Goal: Transaction & Acquisition: Subscribe to service/newsletter

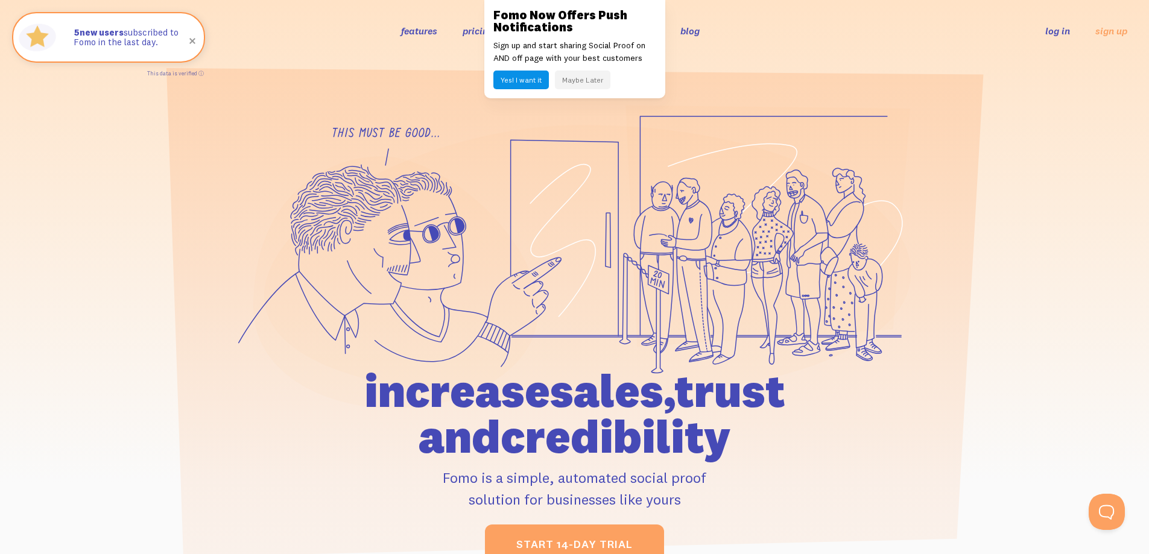
click at [602, 81] on button "Maybe Later" at bounding box center [583, 80] width 56 height 19
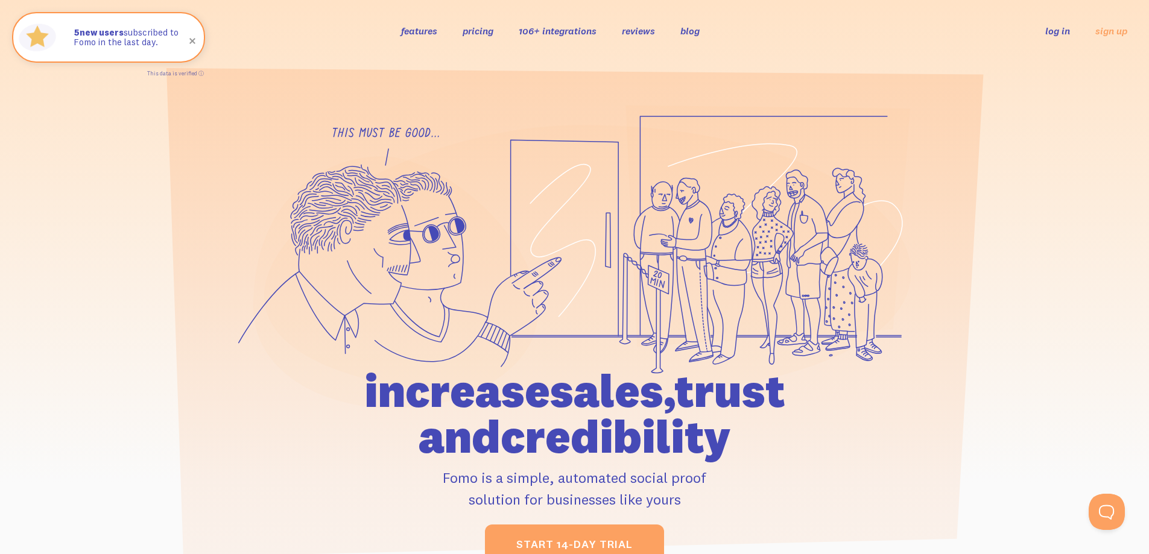
click at [475, 29] on link "pricing" at bounding box center [478, 31] width 31 height 12
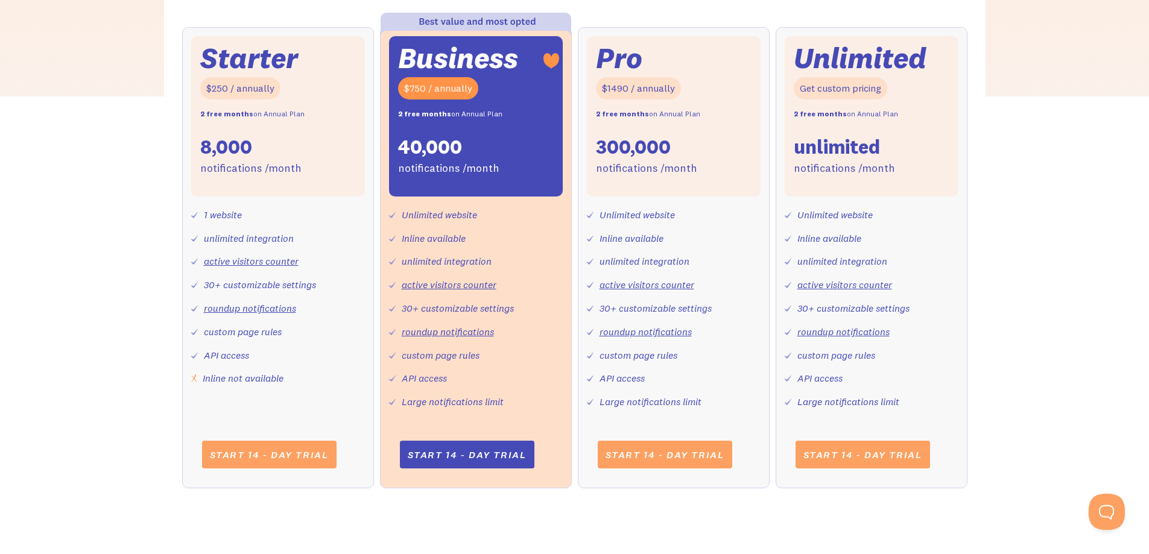
scroll to position [543, 0]
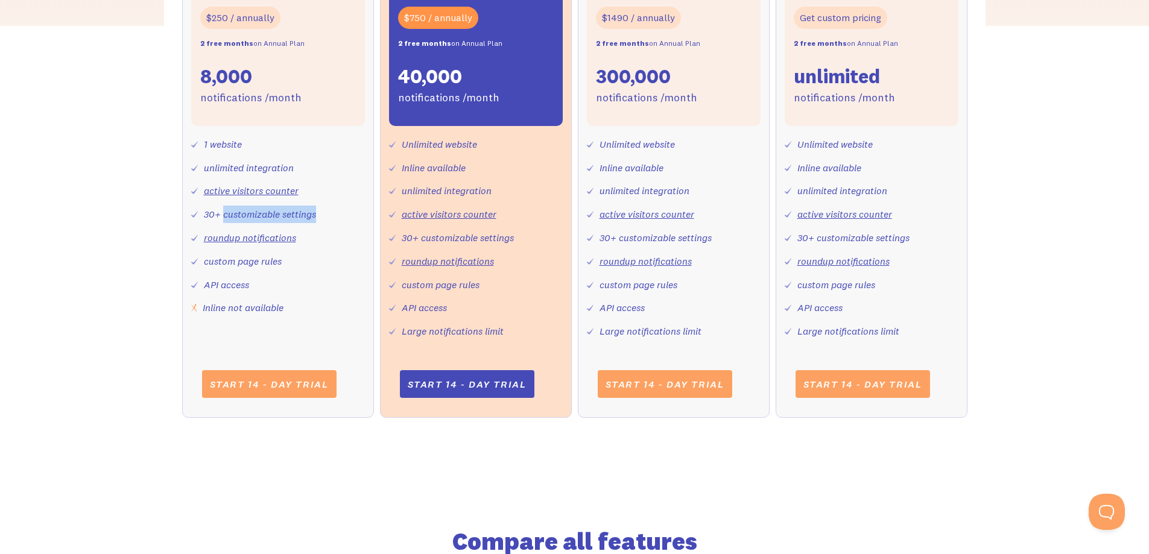
drag, startPoint x: 225, startPoint y: 218, endPoint x: 317, endPoint y: 216, distance: 92.3
click at [317, 216] on div "1 website unlimited integration active visitors counter 30+ customizable settin…" at bounding box center [278, 221] width 174 height 191
click at [306, 218] on div "30+ customizable settings" at bounding box center [260, 214] width 112 height 17
drag, startPoint x: 235, startPoint y: 310, endPoint x: 288, endPoint y: 310, distance: 52.5
click at [288, 310] on div "1 website unlimited integration active visitors counter 30+ customizable settin…" at bounding box center [278, 221] width 174 height 191
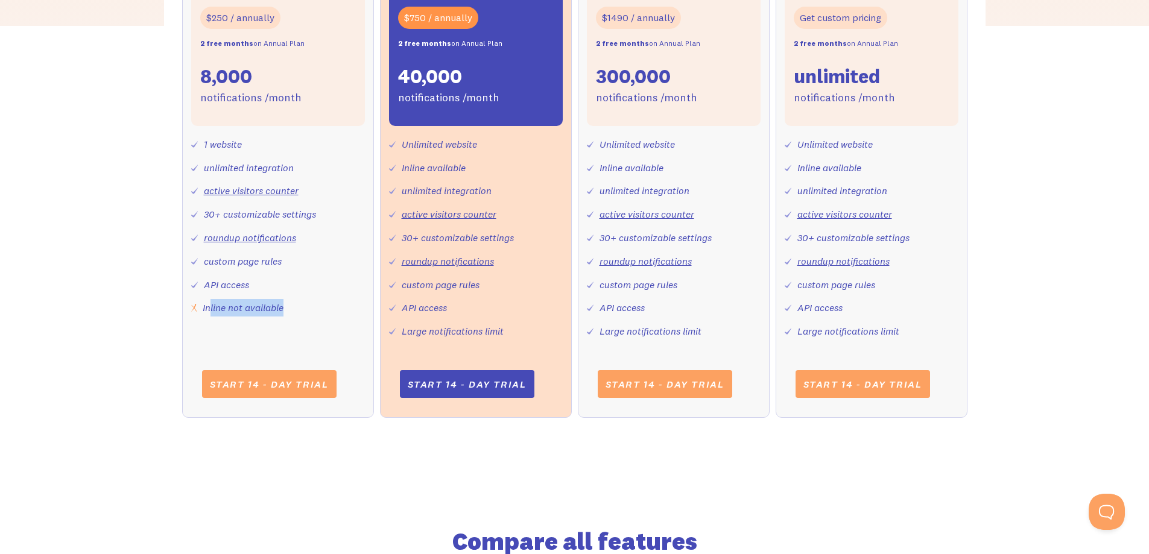
click at [236, 310] on div "Inline not available" at bounding box center [243, 307] width 81 height 17
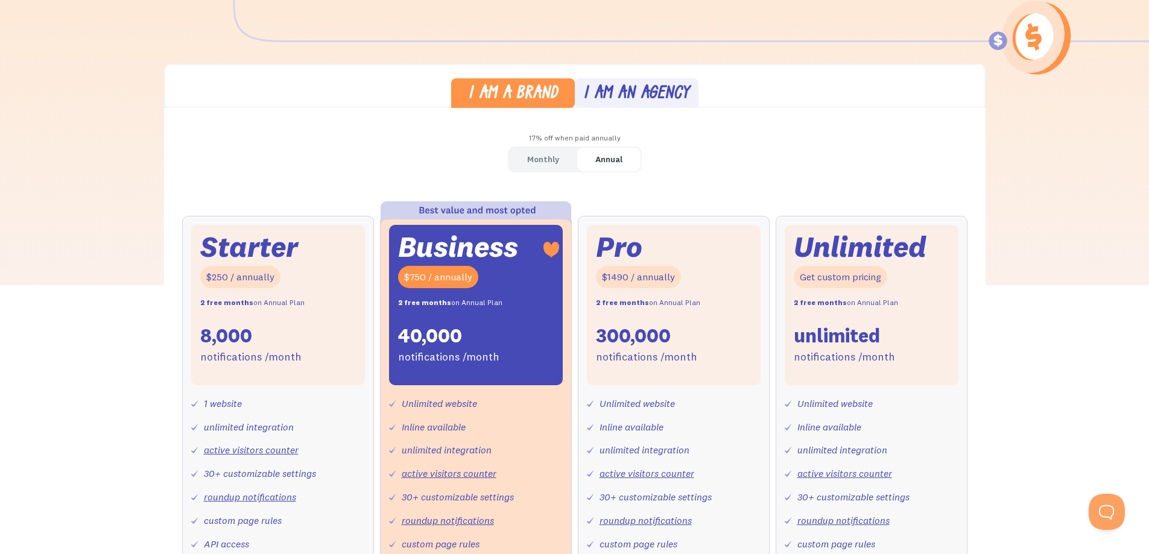
scroll to position [241, 0]
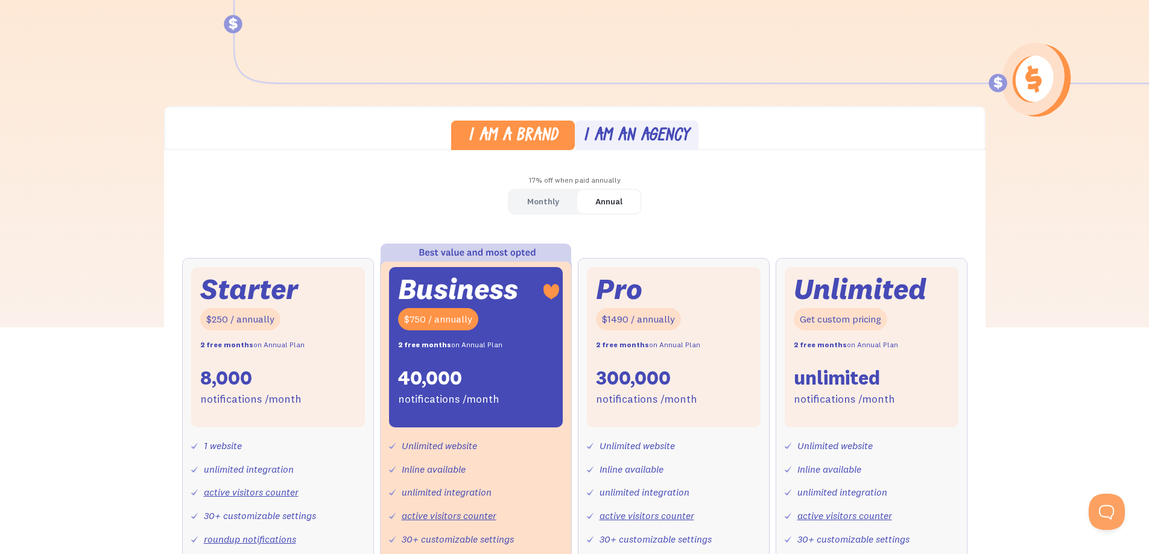
click at [620, 130] on div "I am an agency" at bounding box center [636, 136] width 106 height 17
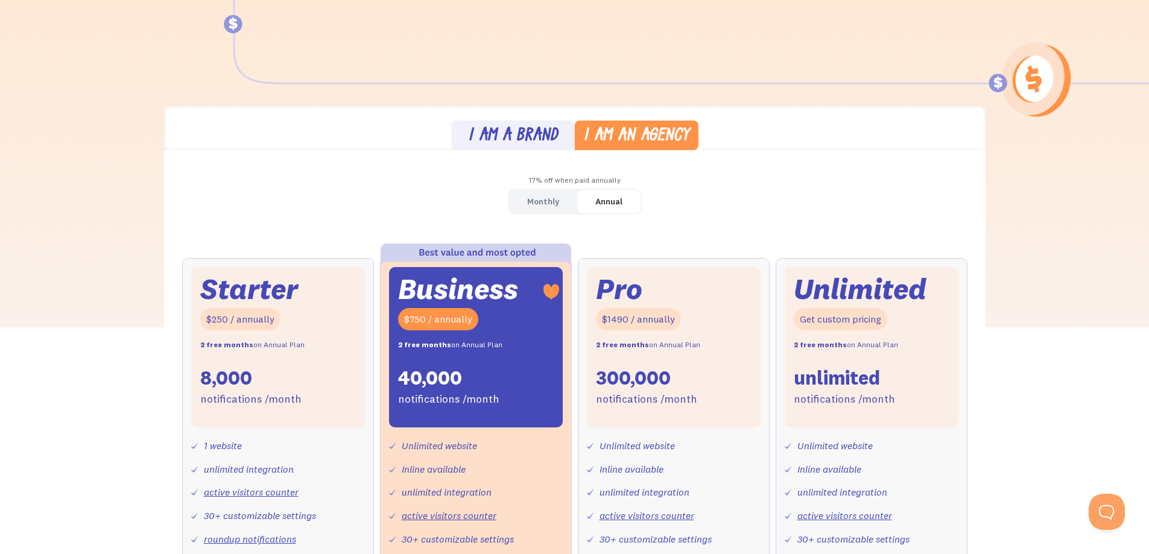
click at [512, 141] on div "I am a brand" at bounding box center [513, 136] width 90 height 17
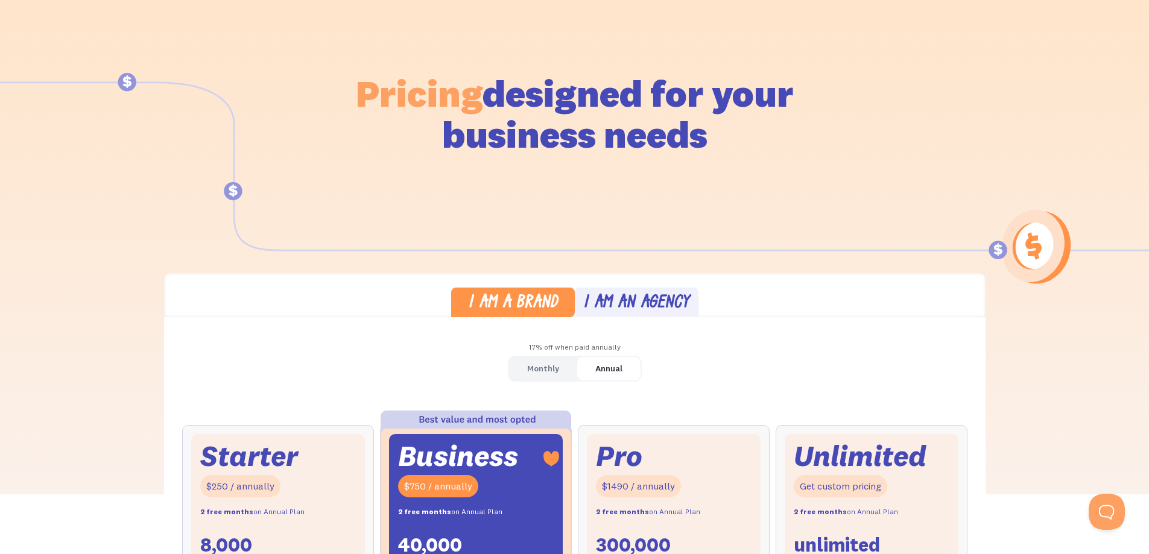
scroll to position [0, 0]
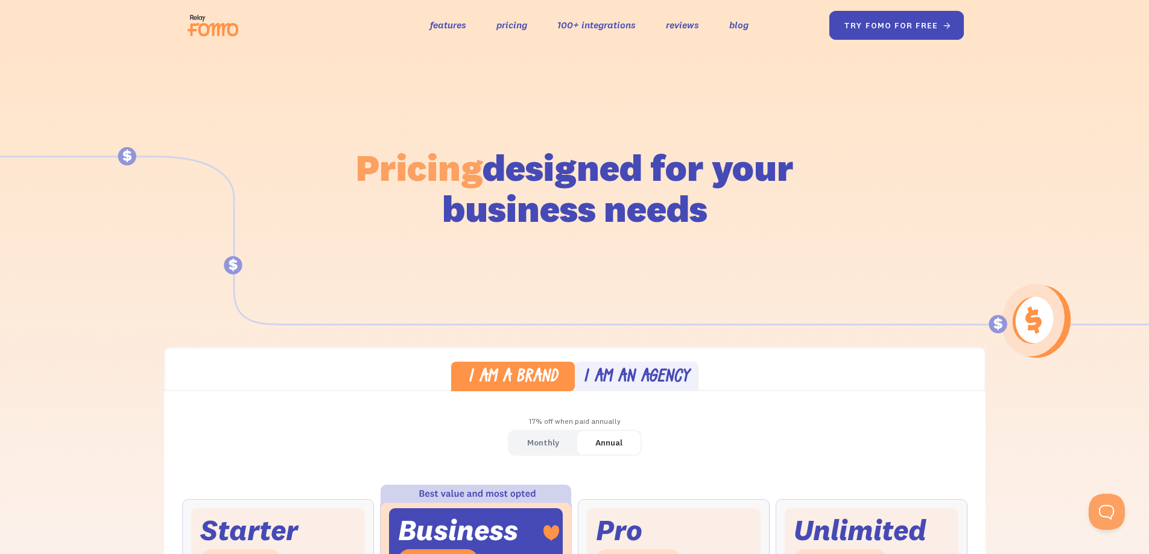
click at [904, 25] on link "try fomo for free " at bounding box center [896, 25] width 135 height 29
click at [223, 26] on img at bounding box center [217, 25] width 68 height 39
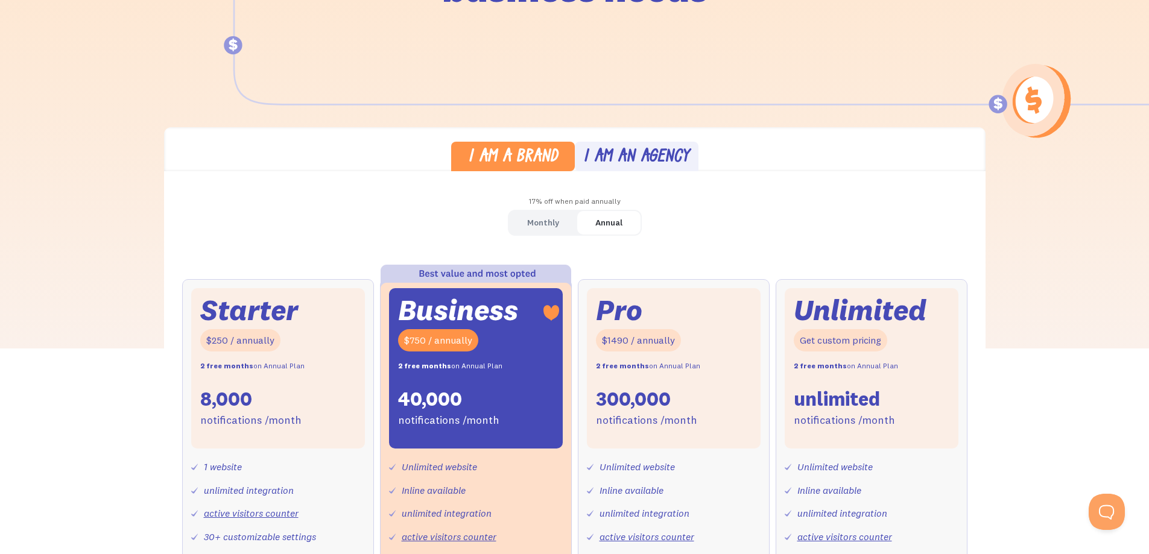
scroll to position [241, 0]
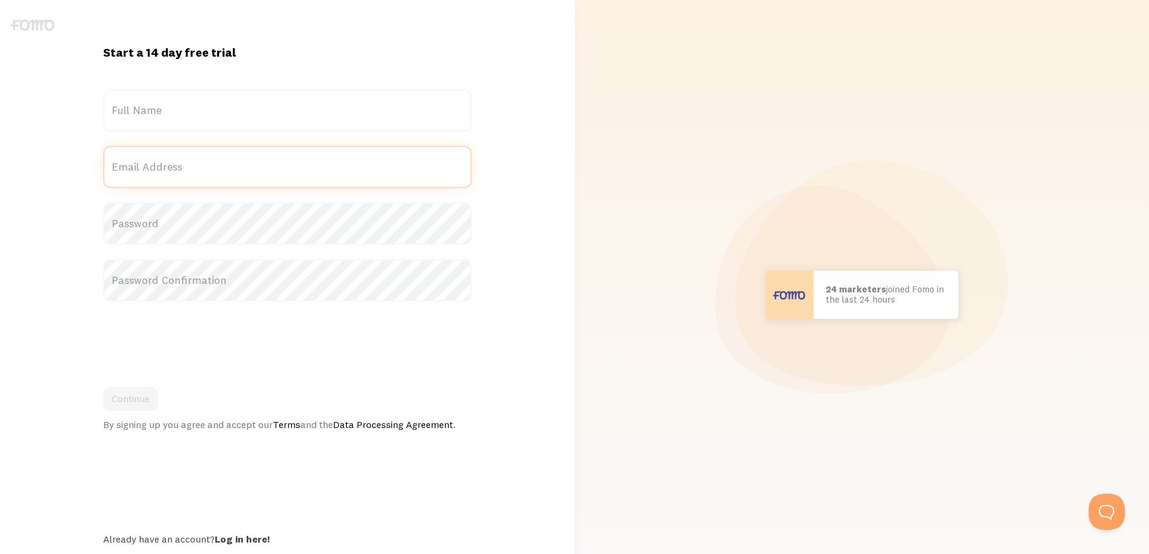
type input "[EMAIL_ADDRESS][DOMAIN_NAME]"
click at [205, 159] on label "Email Address" at bounding box center [287, 156] width 369 height 21
click at [205, 159] on input "[EMAIL_ADDRESS][DOMAIN_NAME]" at bounding box center [287, 167] width 369 height 42
click at [193, 285] on label "Password Confirmation" at bounding box center [287, 280] width 369 height 42
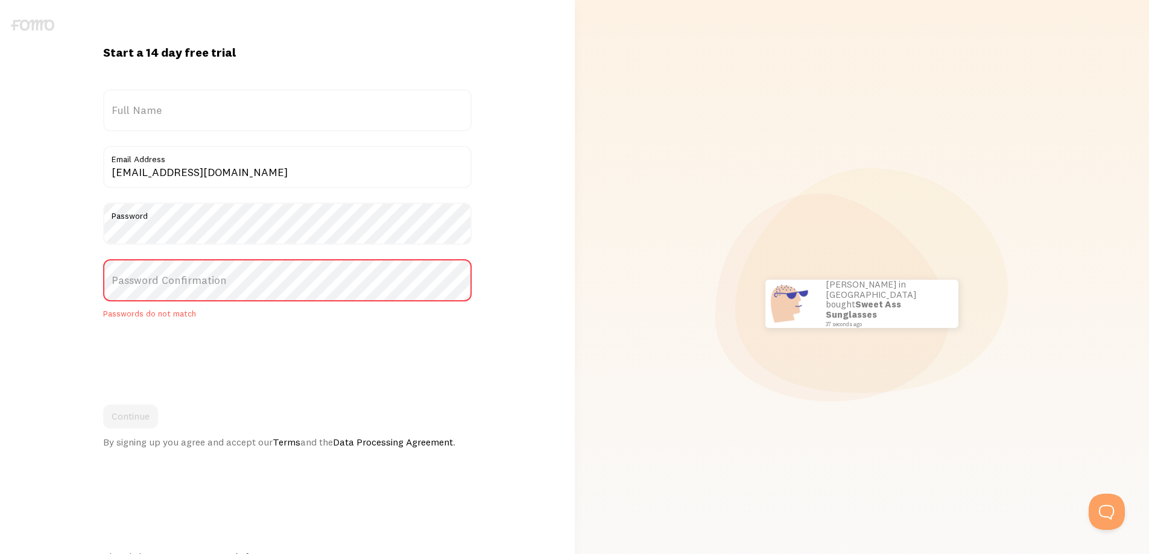
click at [185, 284] on label "Password Confirmation" at bounding box center [287, 280] width 369 height 42
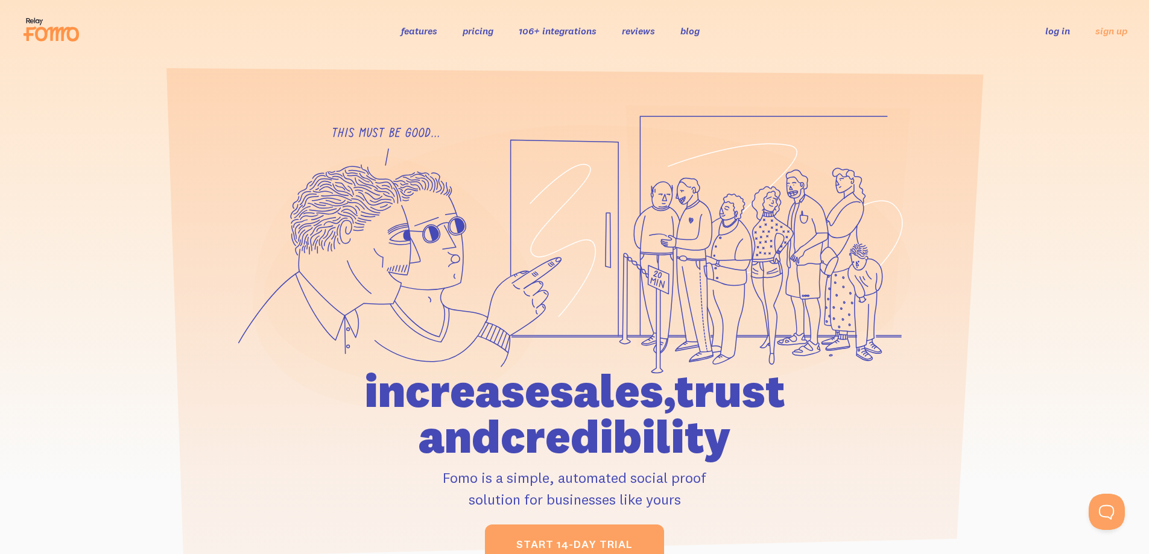
click at [1060, 28] on link "log in" at bounding box center [1058, 31] width 25 height 12
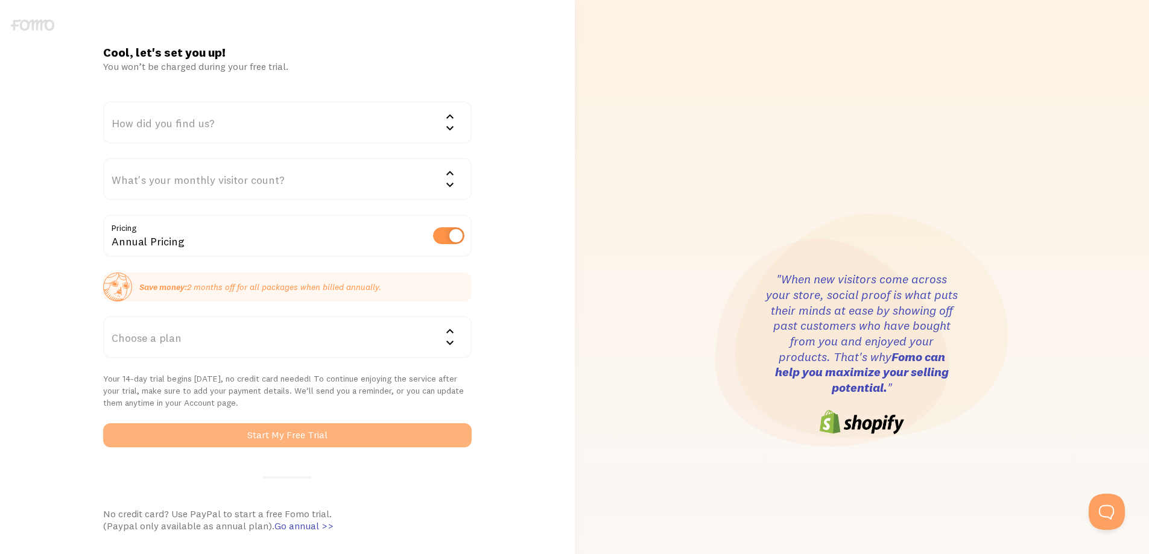
click at [302, 438] on button "Start My Free Trial" at bounding box center [287, 436] width 369 height 24
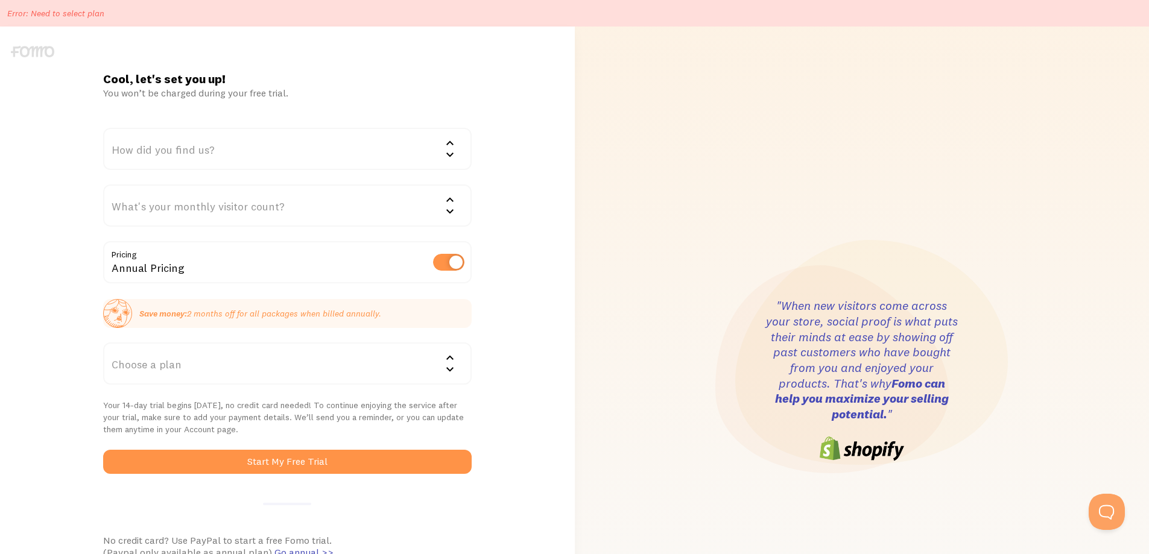
click at [244, 153] on div "How did you find us?" at bounding box center [287, 149] width 369 height 42
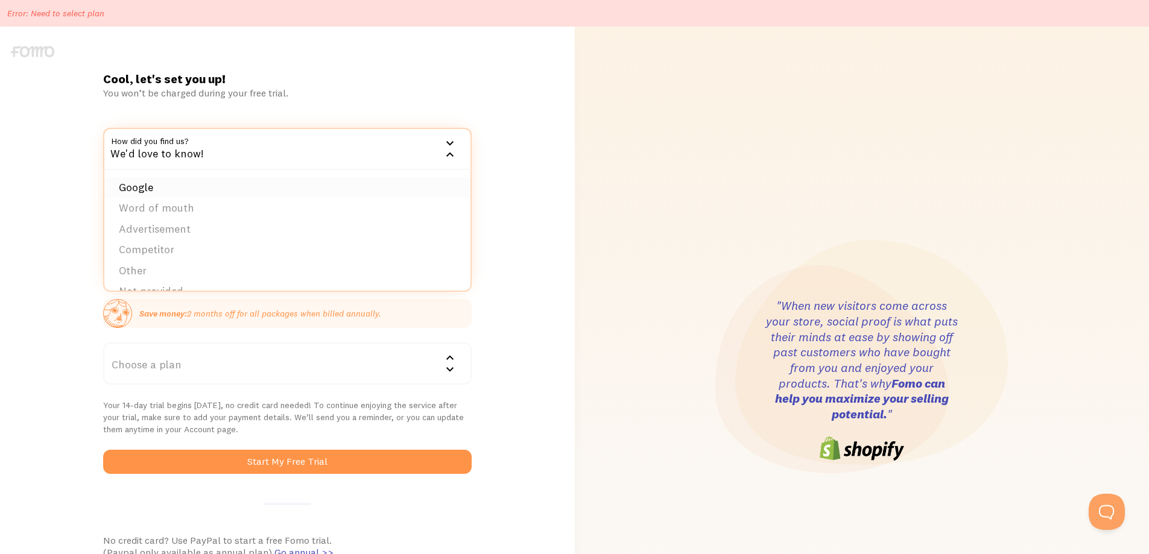
click at [222, 189] on li "Google" at bounding box center [287, 187] width 366 height 21
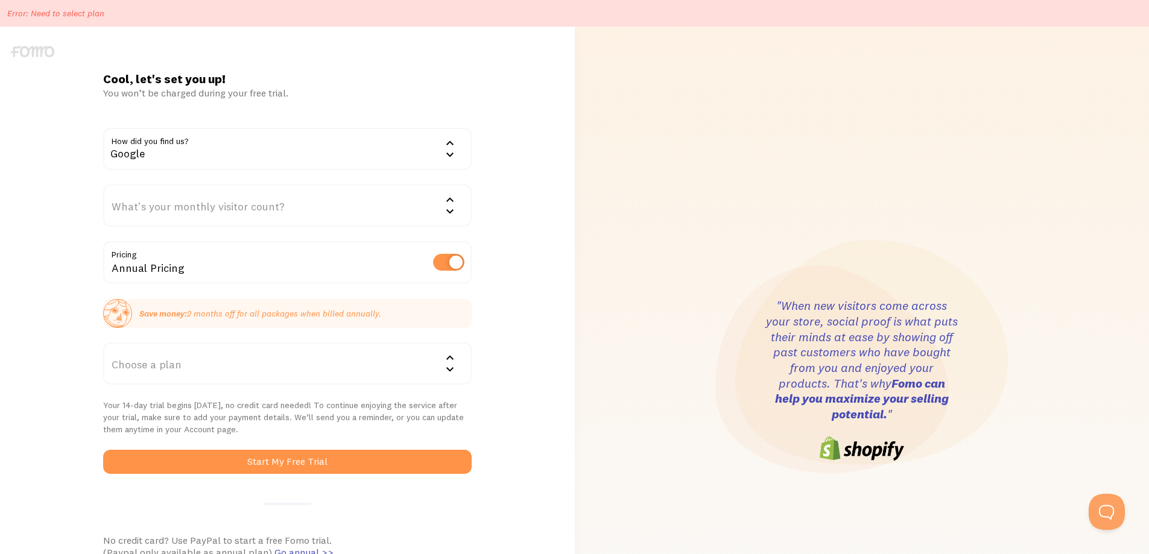
click at [223, 212] on div "What's your monthly visitor count?" at bounding box center [287, 206] width 369 height 42
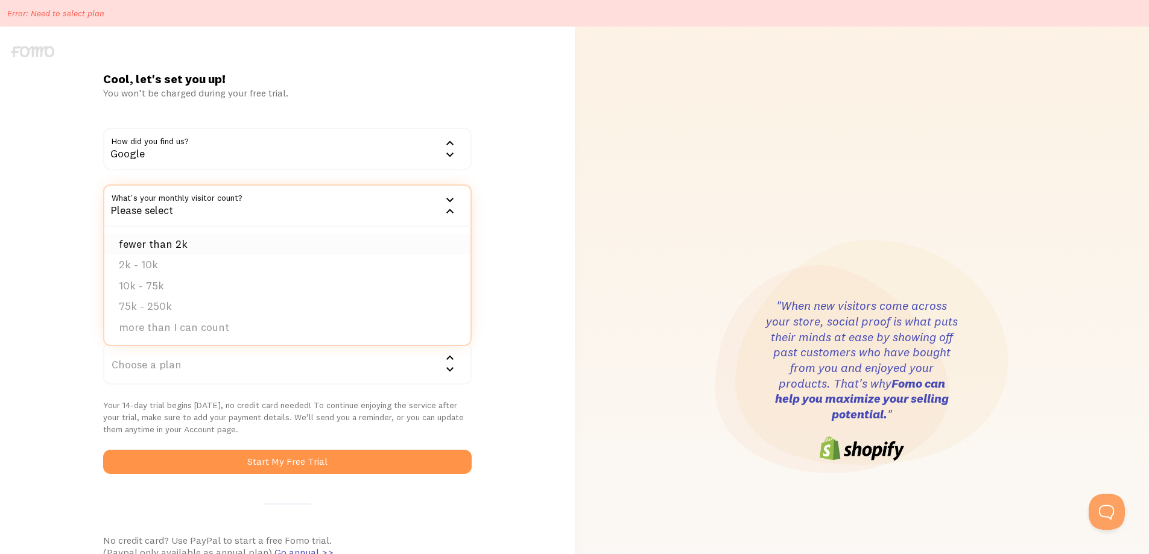
click at [196, 247] on li "fewer than 2k" at bounding box center [287, 244] width 366 height 21
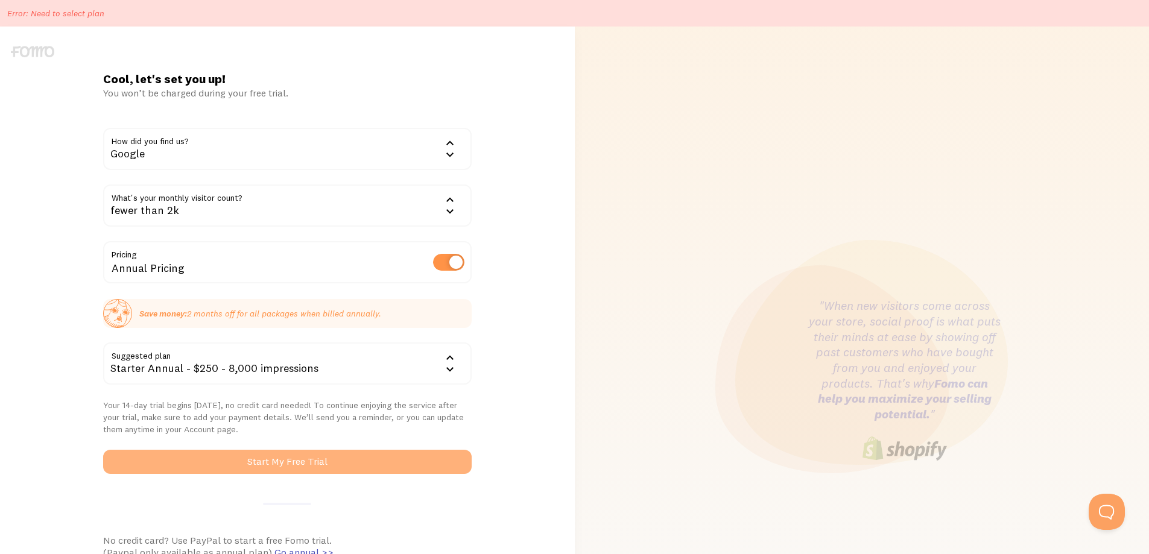
click at [302, 467] on button "Start My Free Trial" at bounding box center [287, 462] width 369 height 24
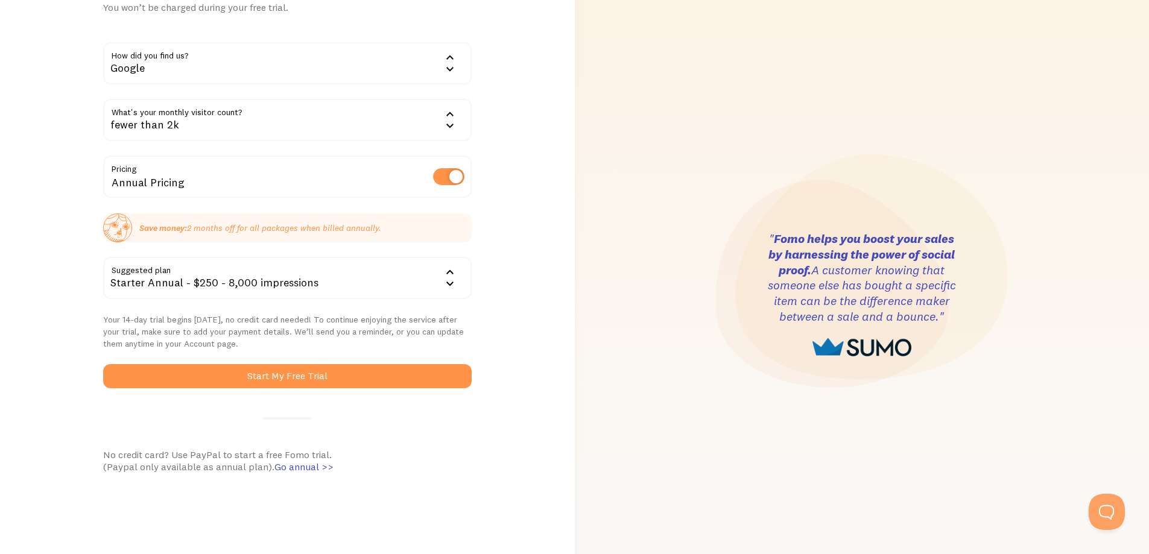
scroll to position [180, 0]
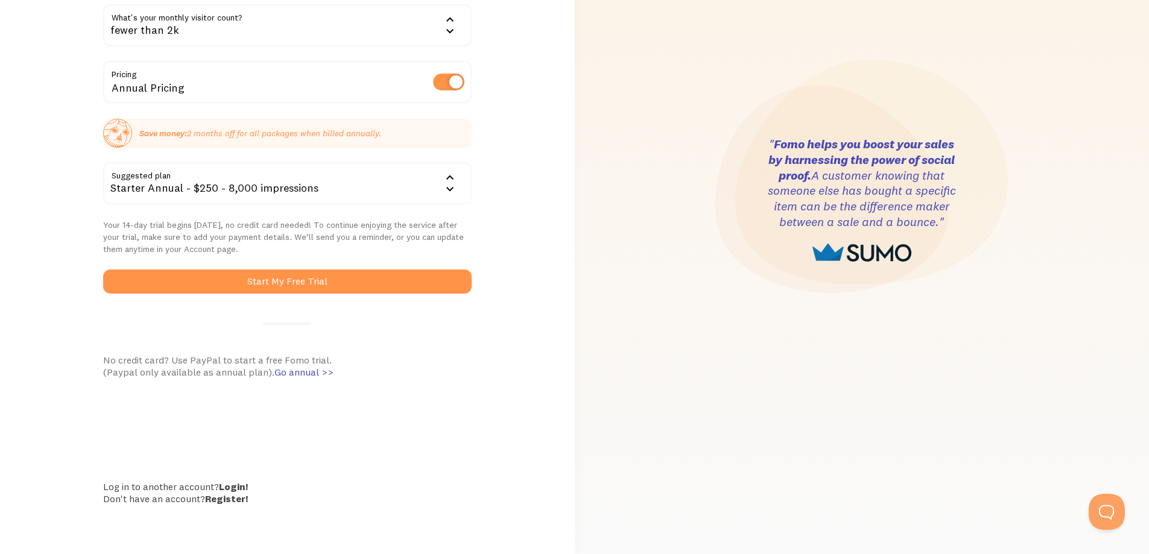
click at [313, 189] on div "Starter Annual - $250 - 8,000 impressions" at bounding box center [287, 183] width 369 height 42
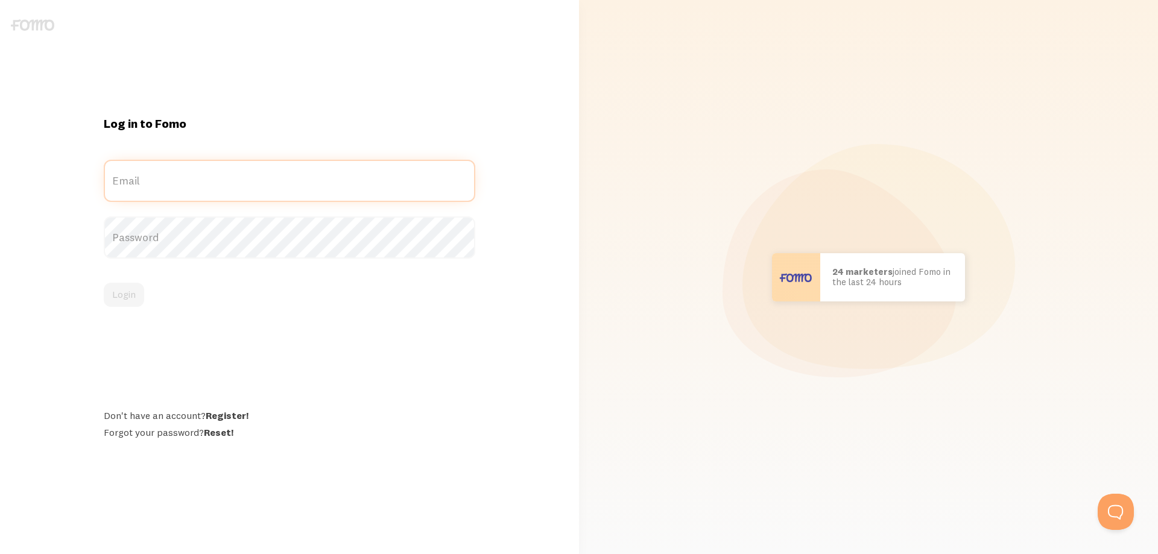
type input "[EMAIL_ADDRESS][DOMAIN_NAME]"
click at [246, 184] on div "[EMAIL_ADDRESS][DOMAIN_NAME] Email" at bounding box center [290, 181] width 372 height 42
click at [122, 294] on button "Login" at bounding box center [124, 295] width 40 height 24
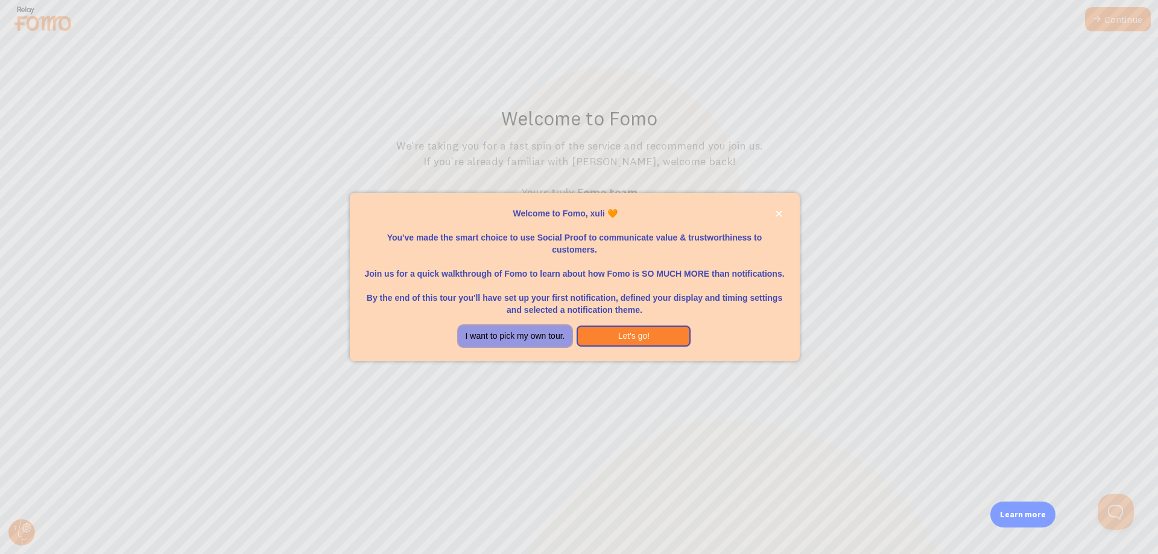
click at [542, 335] on button "I want to pick my own tour." at bounding box center [516, 337] width 114 height 22
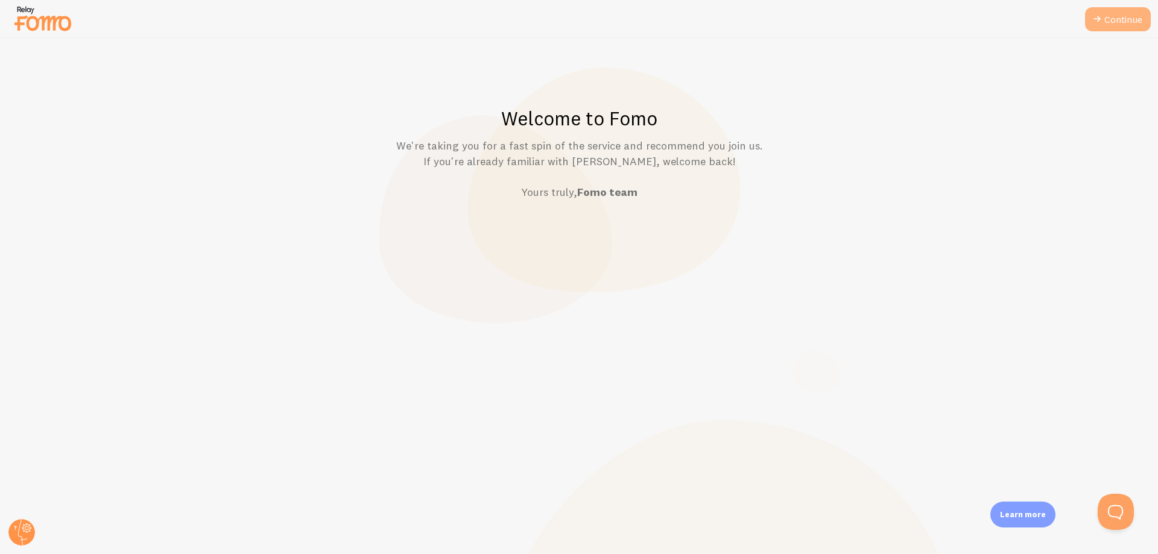
click at [1131, 19] on link "Continue" at bounding box center [1118, 19] width 66 height 24
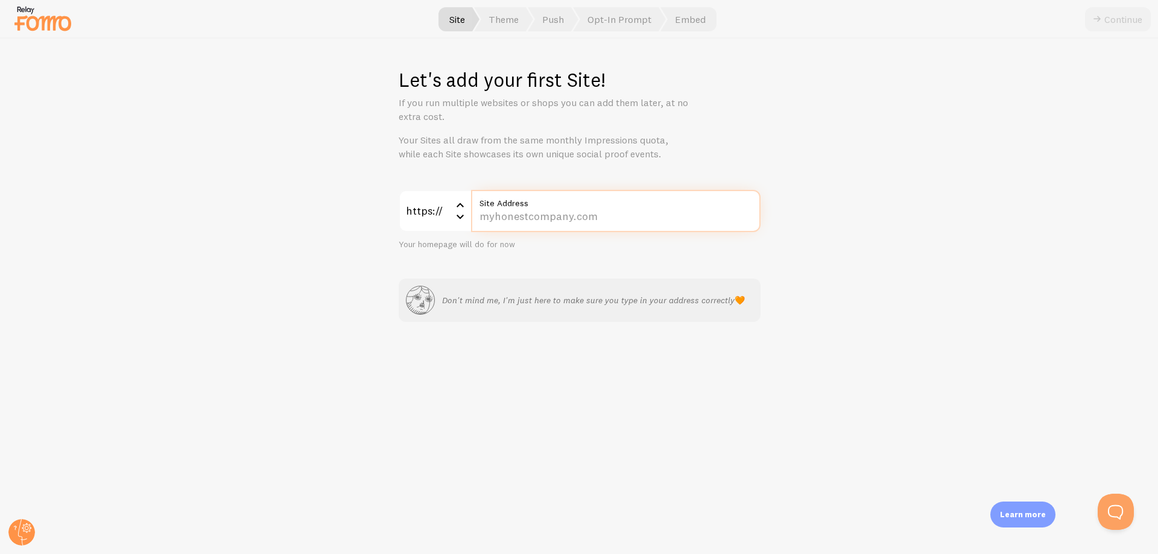
click at [524, 219] on input "Site Address" at bounding box center [616, 211] width 290 height 42
type input "[DOMAIN_NAME]"
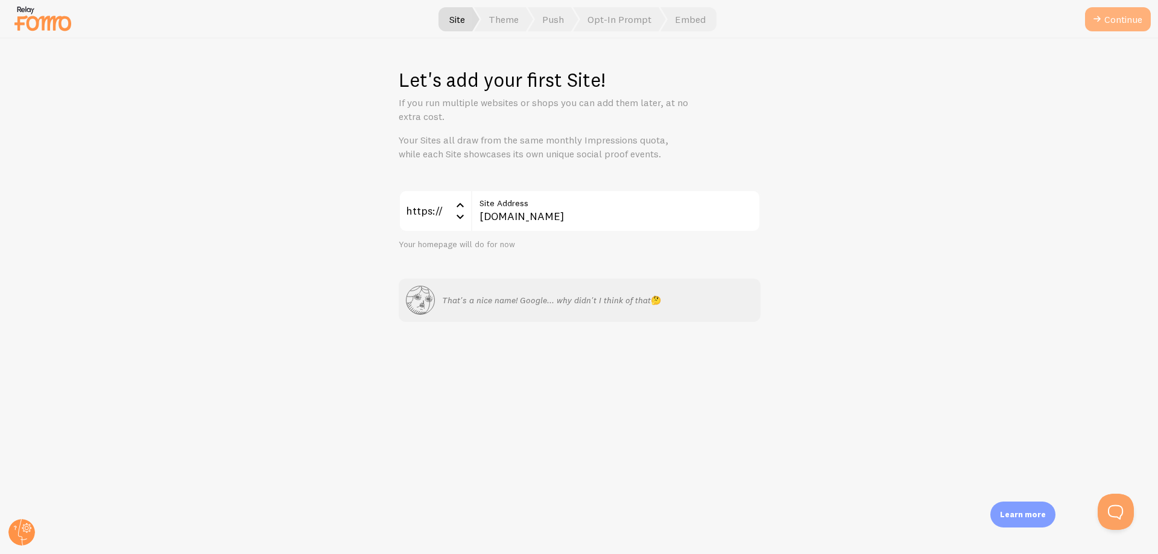
click at [1118, 24] on button "Continue" at bounding box center [1118, 19] width 66 height 24
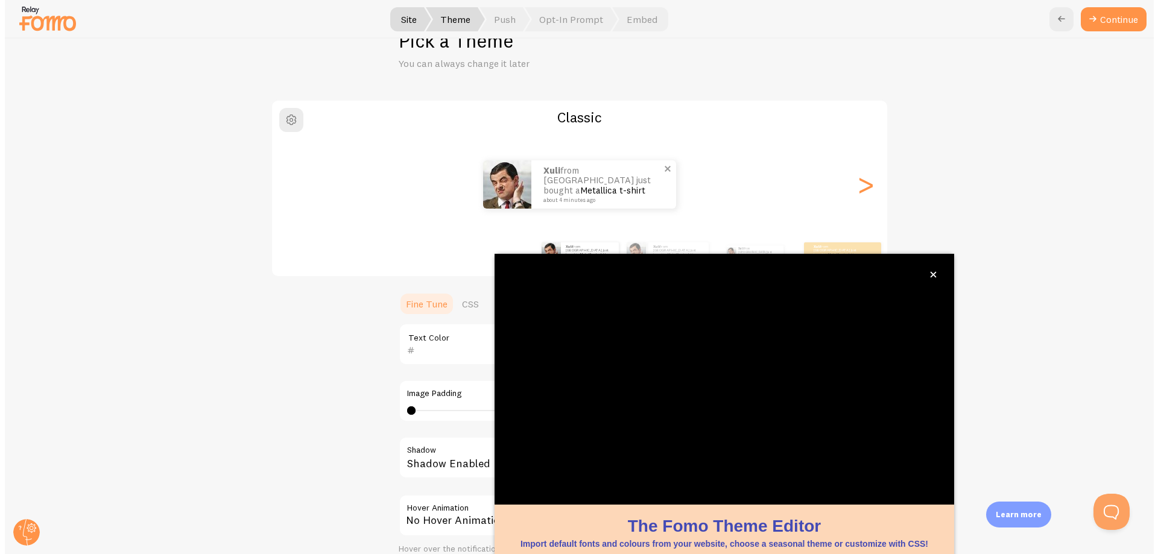
scroll to position [46, 0]
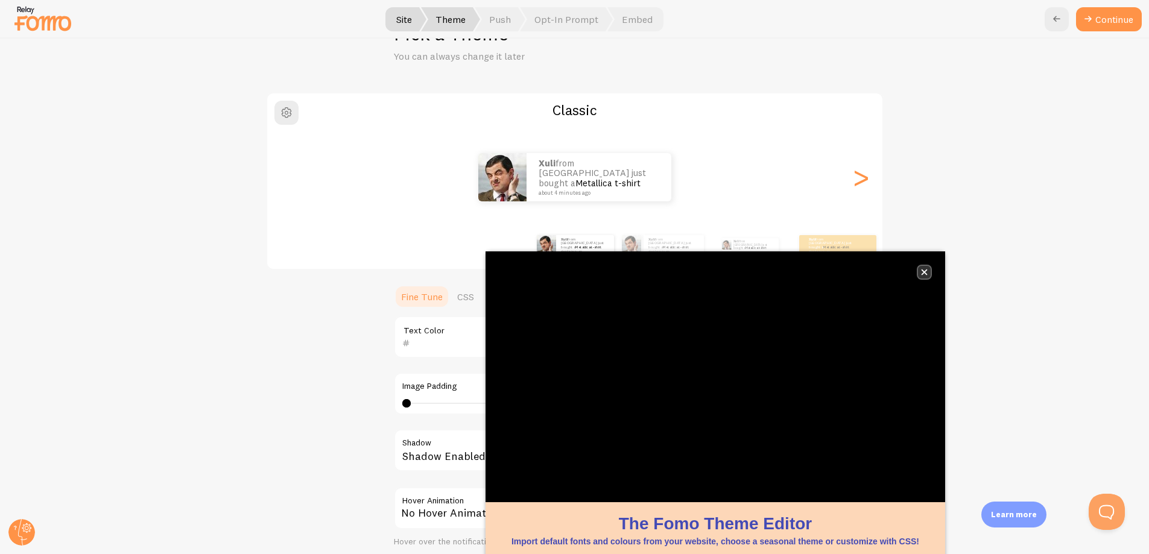
click at [926, 272] on icon "close," at bounding box center [925, 273] width 6 height 6
click at [925, 272] on icon "close," at bounding box center [925, 272] width 6 height 6
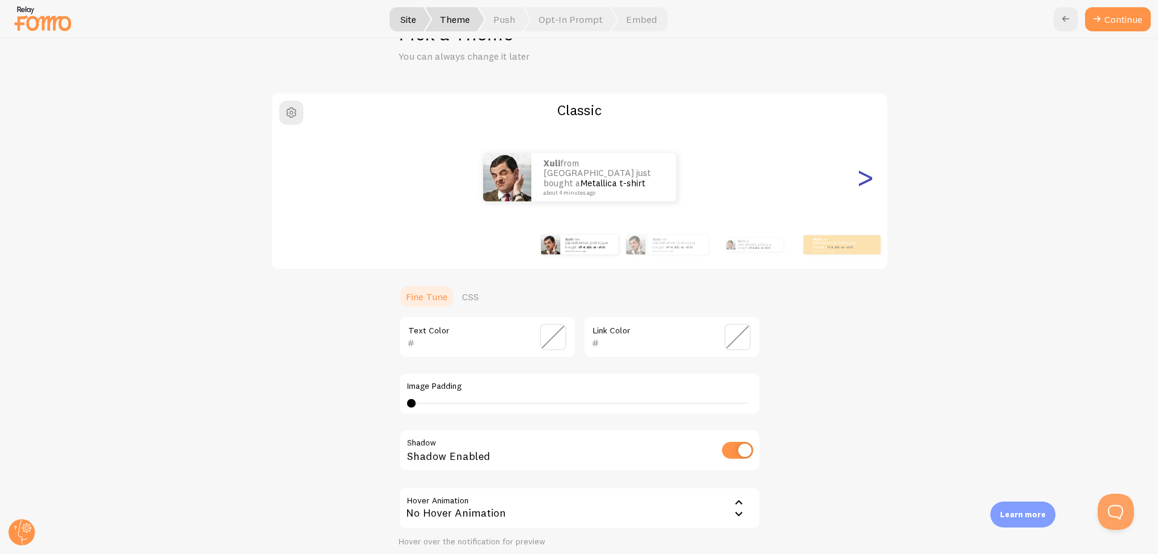
click at [862, 177] on div ">" at bounding box center [866, 177] width 14 height 87
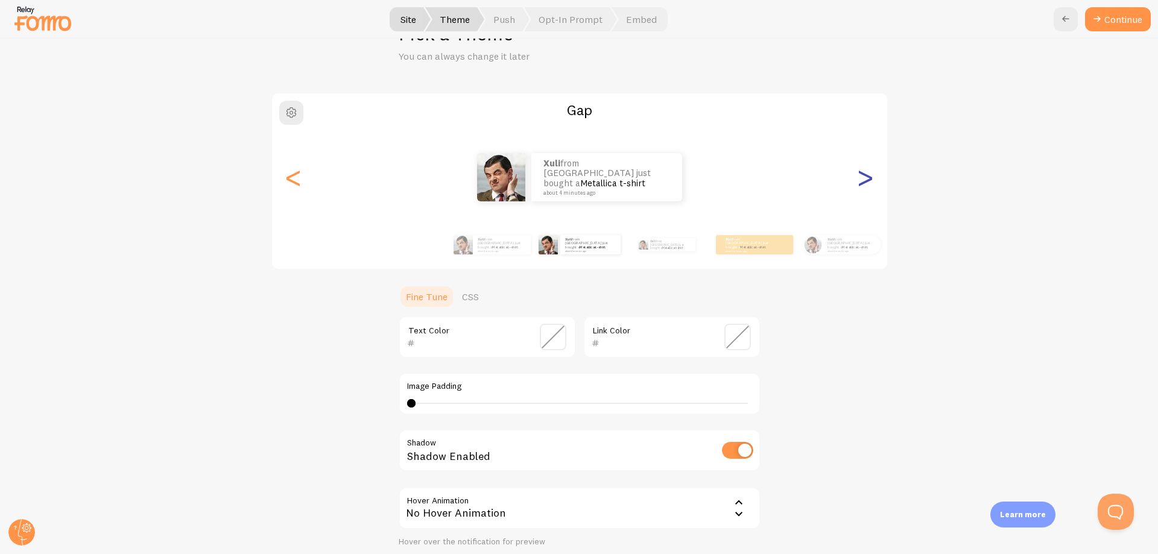
click at [862, 177] on div ">" at bounding box center [866, 177] width 14 height 87
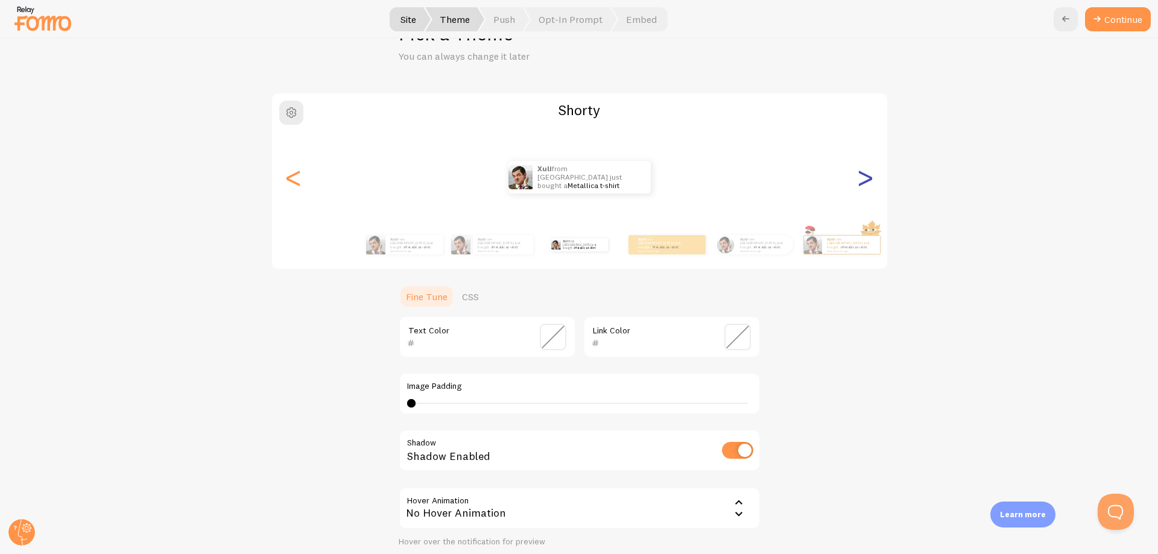
click at [862, 177] on div ">" at bounding box center [866, 177] width 14 height 87
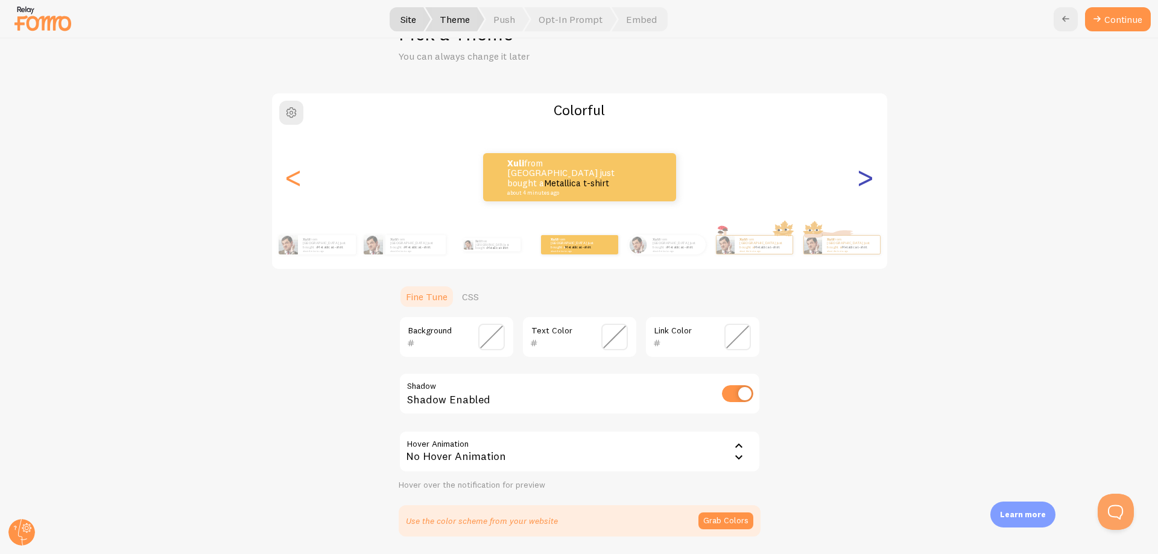
click at [862, 177] on div ">" at bounding box center [866, 177] width 14 height 87
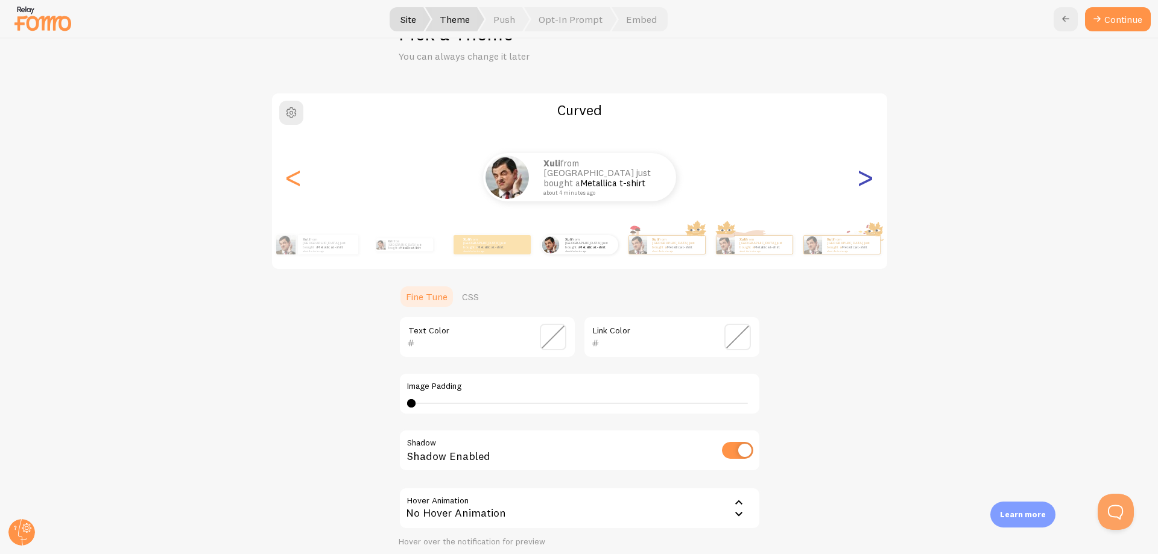
click at [862, 177] on div ">" at bounding box center [866, 177] width 14 height 87
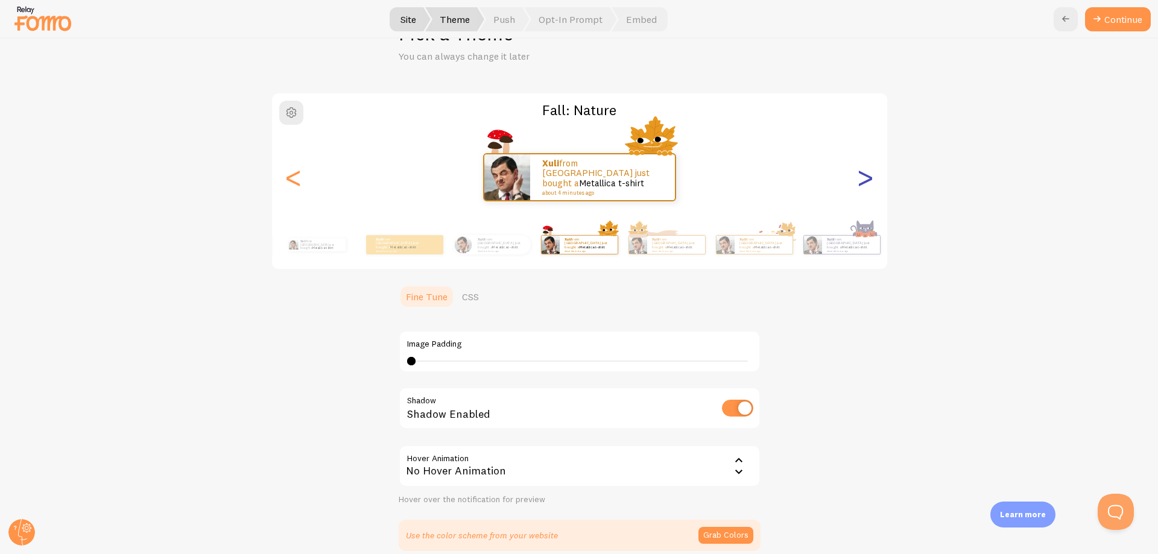
click at [862, 177] on div ">" at bounding box center [866, 177] width 14 height 87
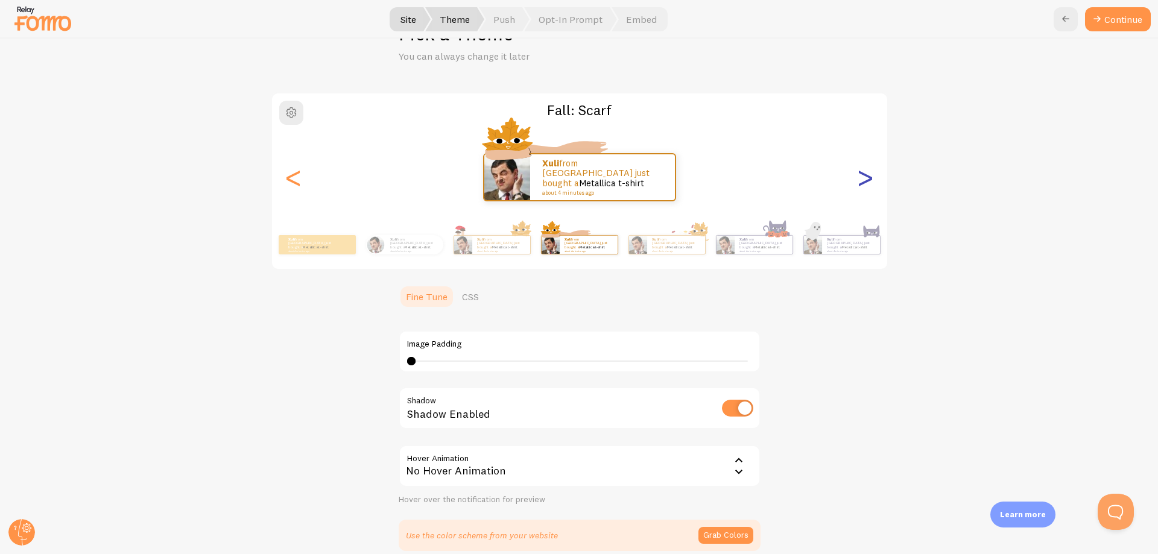
click at [862, 177] on div ">" at bounding box center [866, 177] width 14 height 87
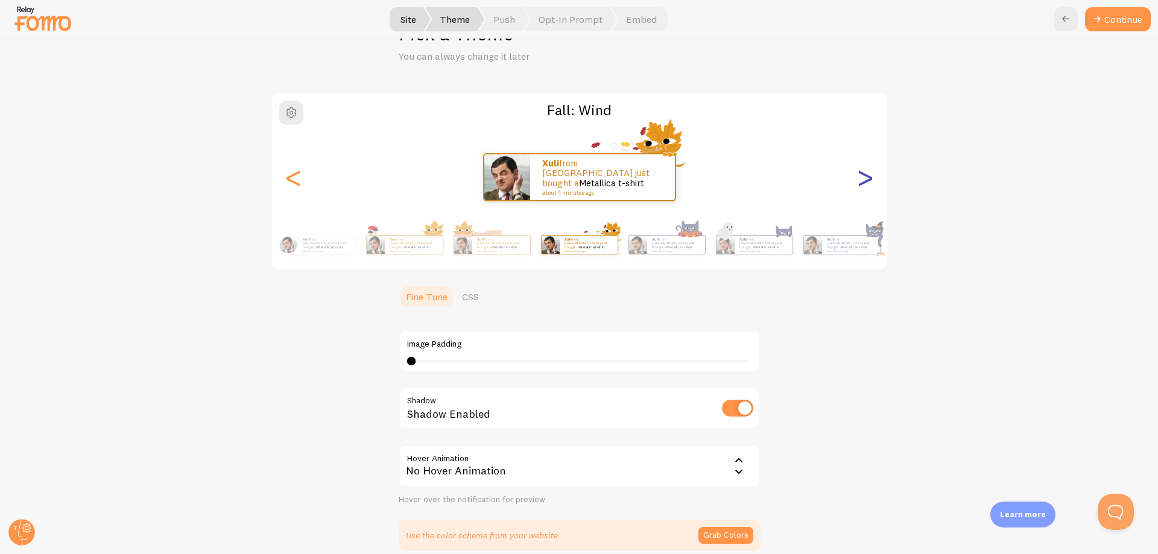
click at [862, 177] on div ">" at bounding box center [866, 177] width 14 height 87
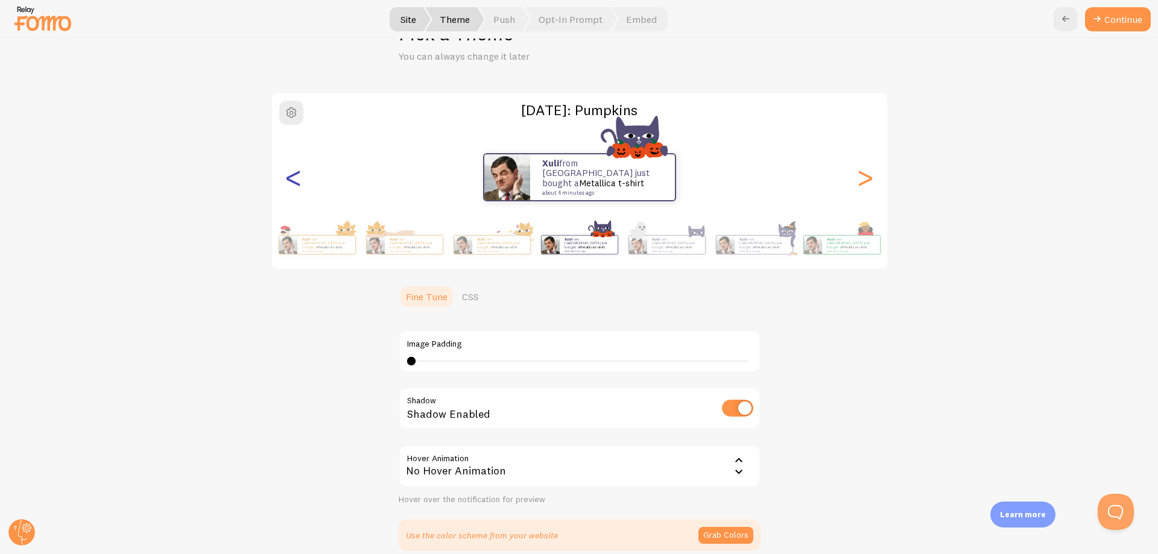
click at [289, 182] on div "<" at bounding box center [294, 177] width 14 height 87
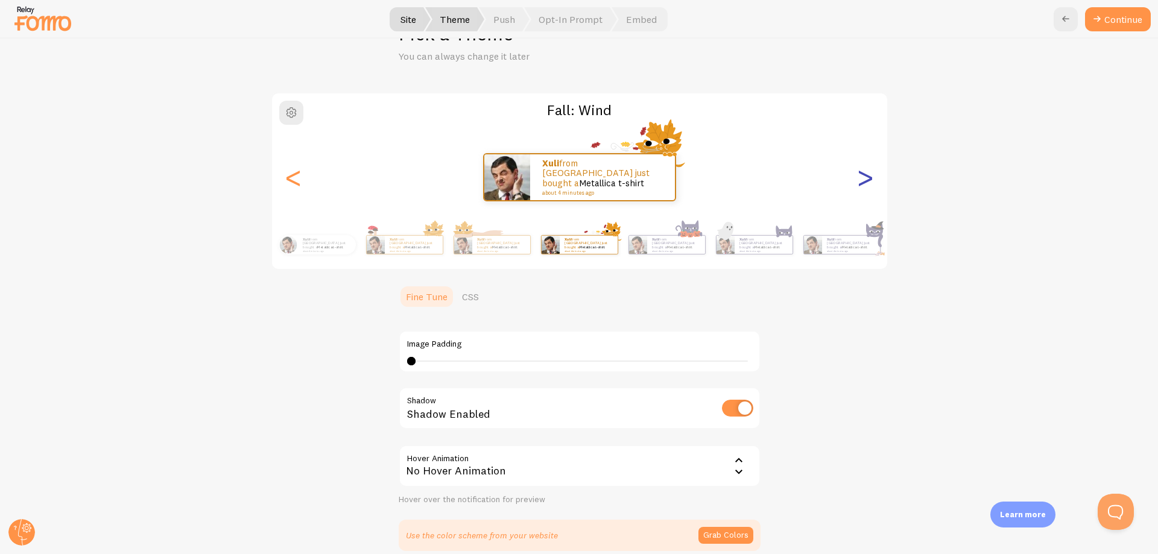
click at [863, 184] on div ">" at bounding box center [866, 177] width 14 height 87
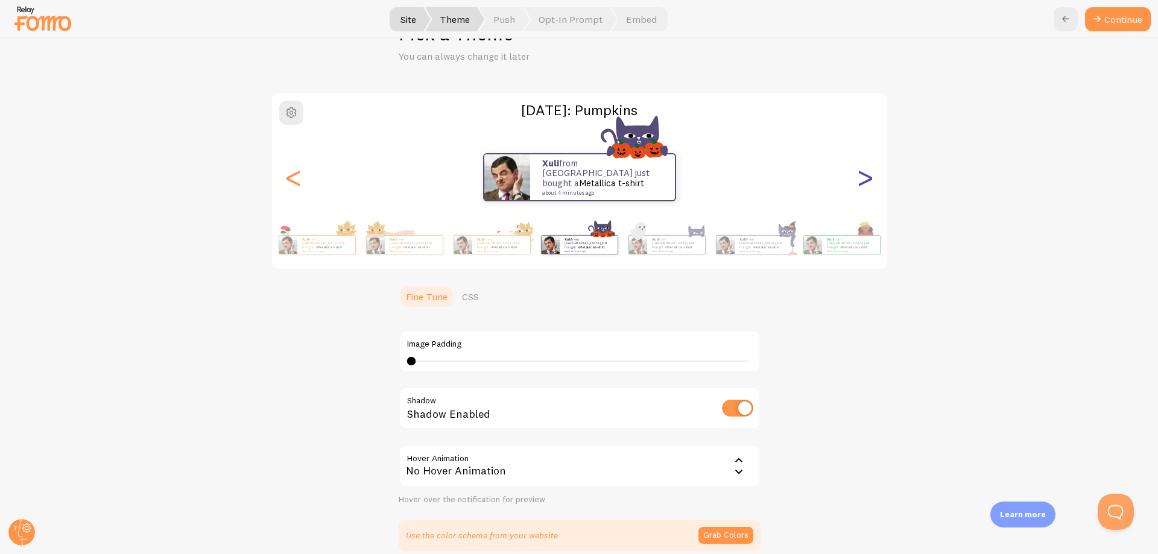
click at [863, 184] on div ">" at bounding box center [866, 177] width 14 height 87
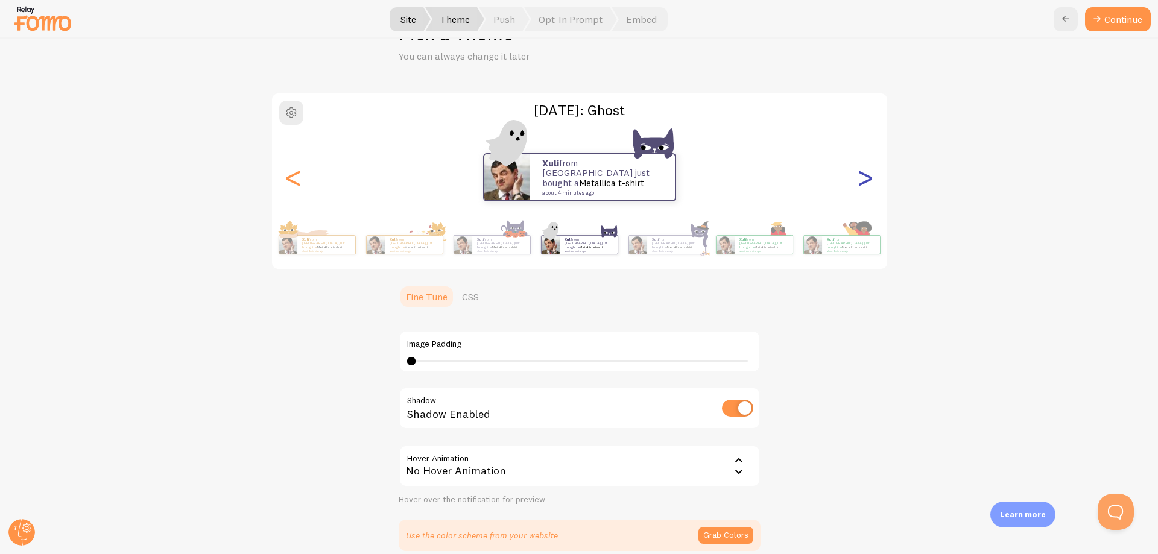
click at [863, 184] on div ">" at bounding box center [866, 177] width 14 height 87
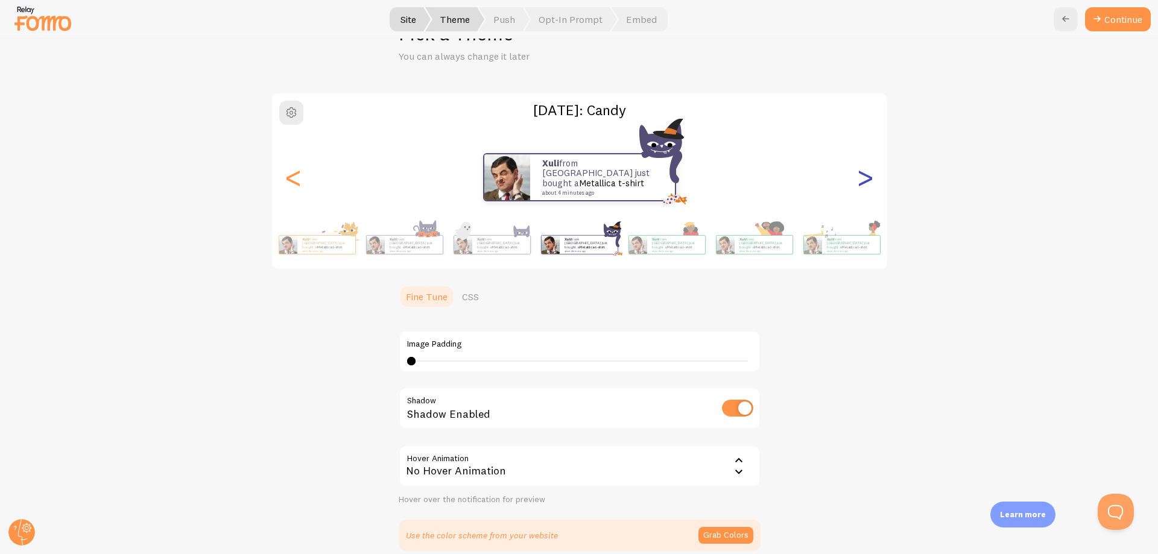
click at [863, 184] on div ">" at bounding box center [866, 177] width 14 height 87
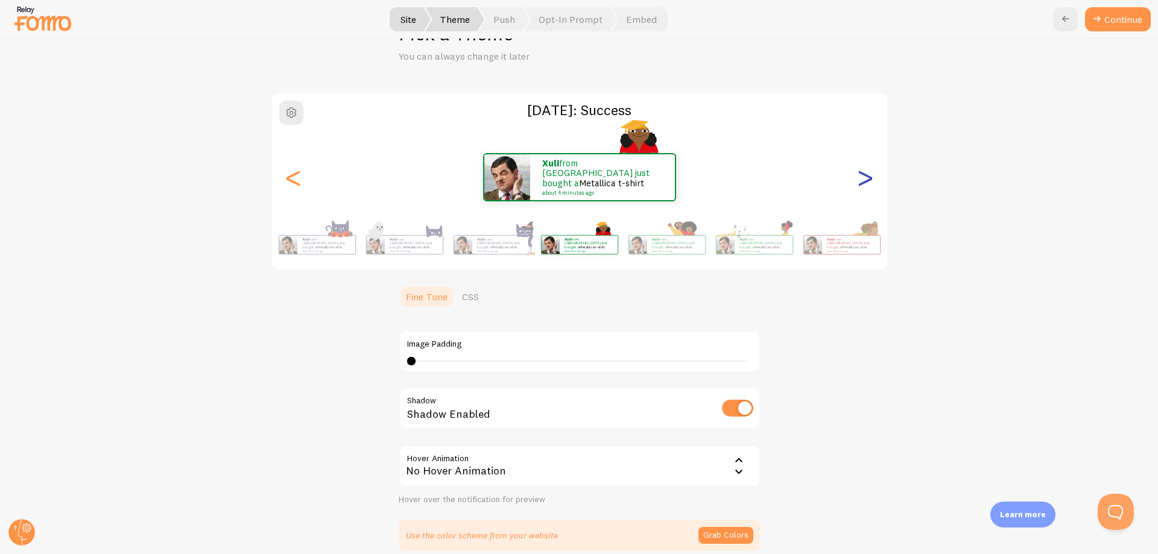
click at [863, 184] on div ">" at bounding box center [866, 177] width 14 height 87
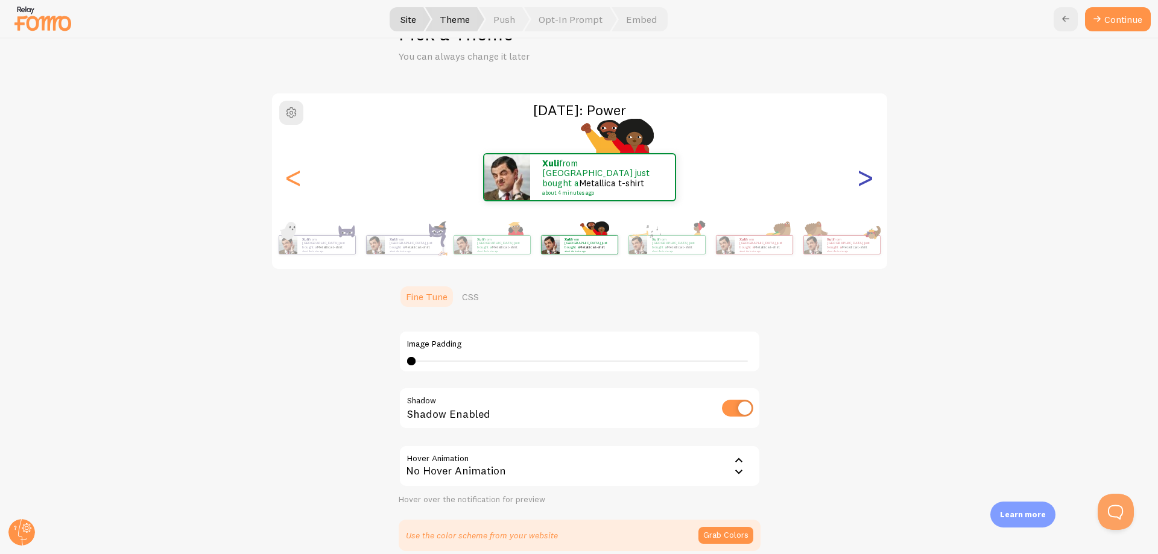
click at [863, 184] on div ">" at bounding box center [866, 177] width 14 height 87
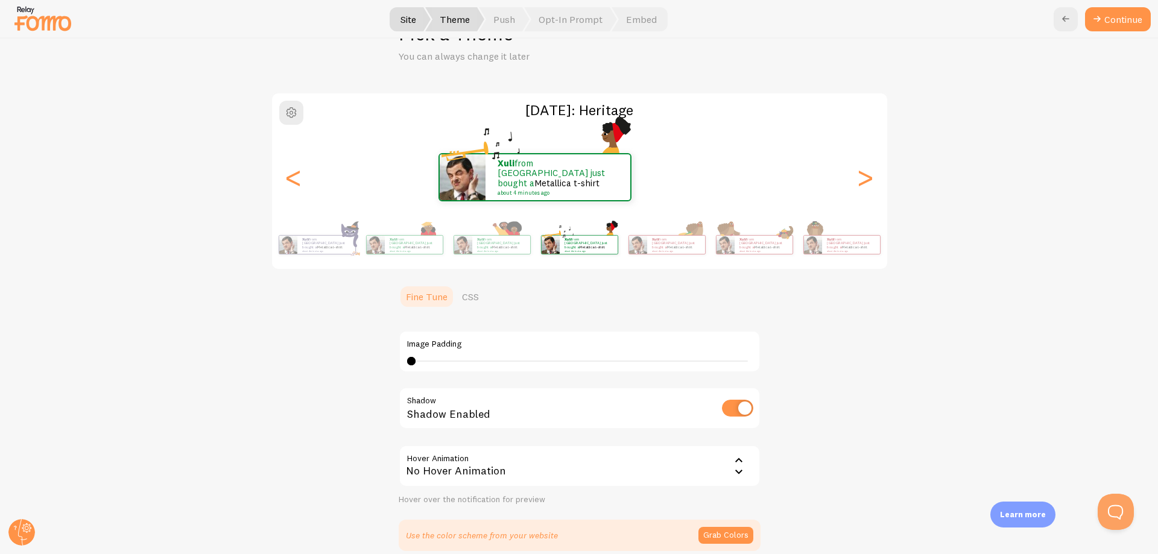
click at [570, 166] on div "xuli from [GEOGRAPHIC_DATA] just bought a Metallica t-shirt about 4 minutes ago…" at bounding box center [579, 177] width 615 height 87
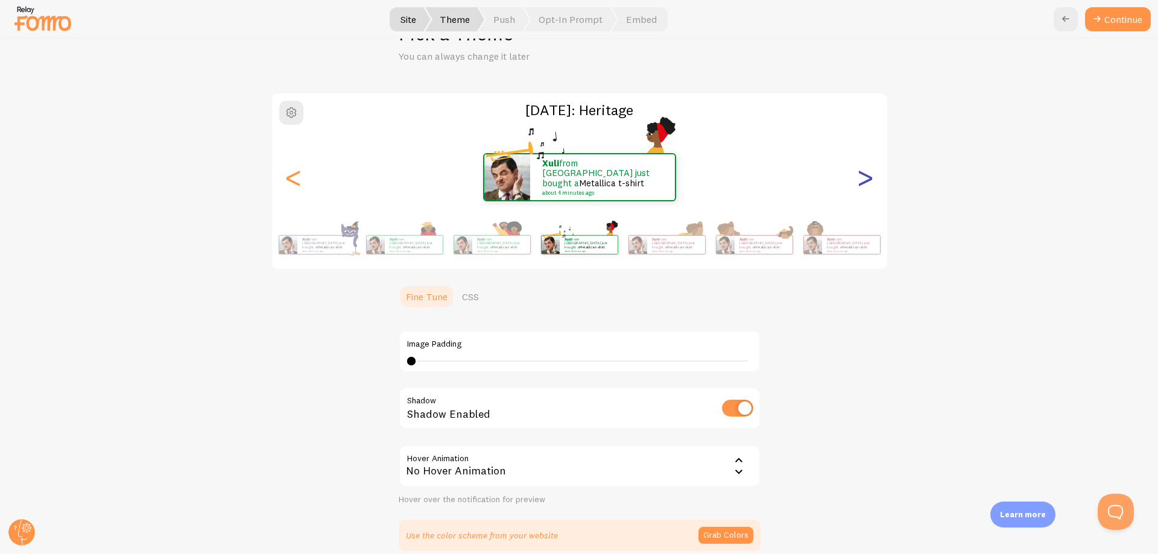
click at [859, 186] on div ">" at bounding box center [866, 177] width 14 height 87
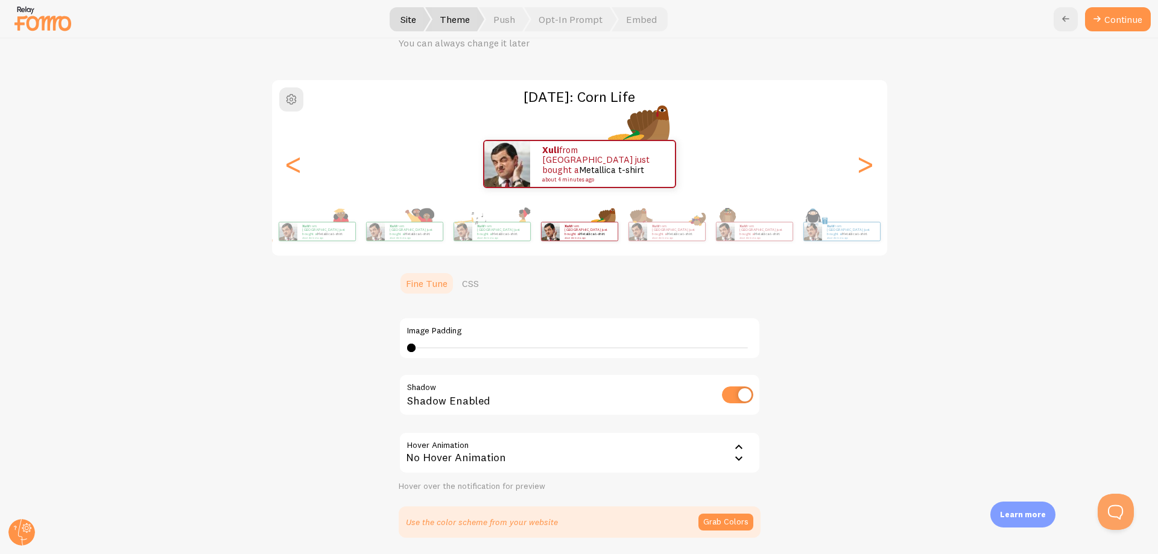
scroll to position [53, 0]
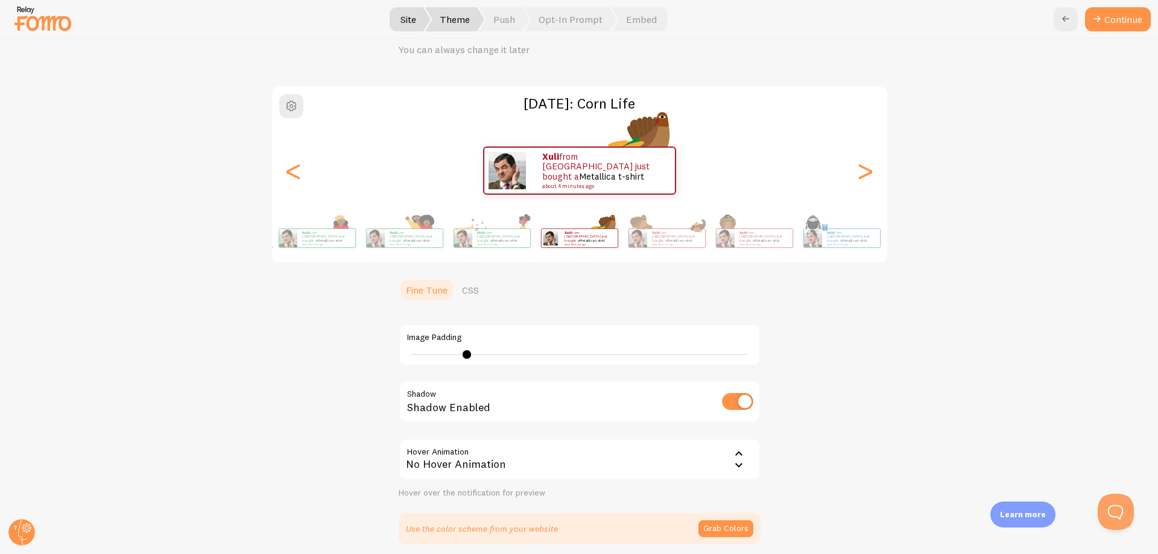
type input "6"
drag, startPoint x: 410, startPoint y: 355, endPoint x: 460, endPoint y: 355, distance: 50.7
click at [461, 355] on div at bounding box center [465, 355] width 8 height 8
click at [737, 404] on input "checkbox" at bounding box center [737, 401] width 31 height 17
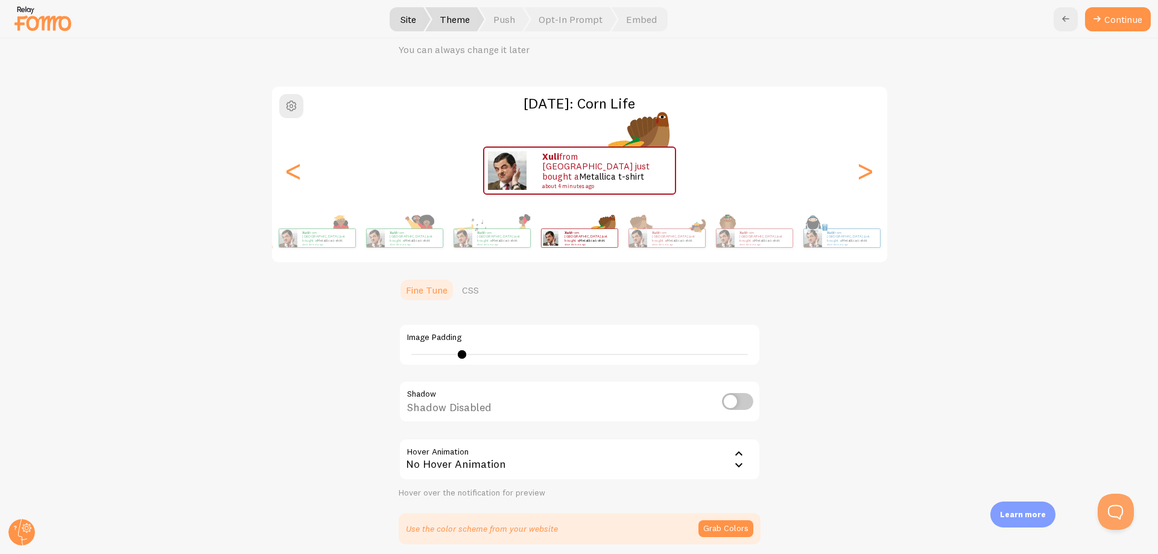
checkbox input "true"
click at [464, 296] on link "CSS" at bounding box center [470, 290] width 31 height 24
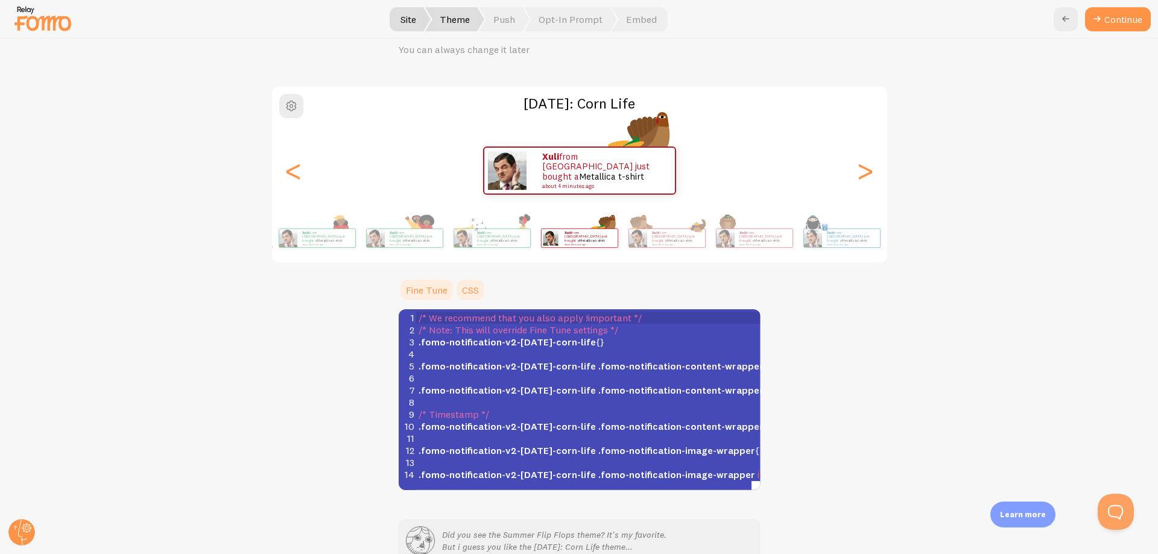
click at [427, 296] on link "Fine Tune" at bounding box center [427, 290] width 56 height 24
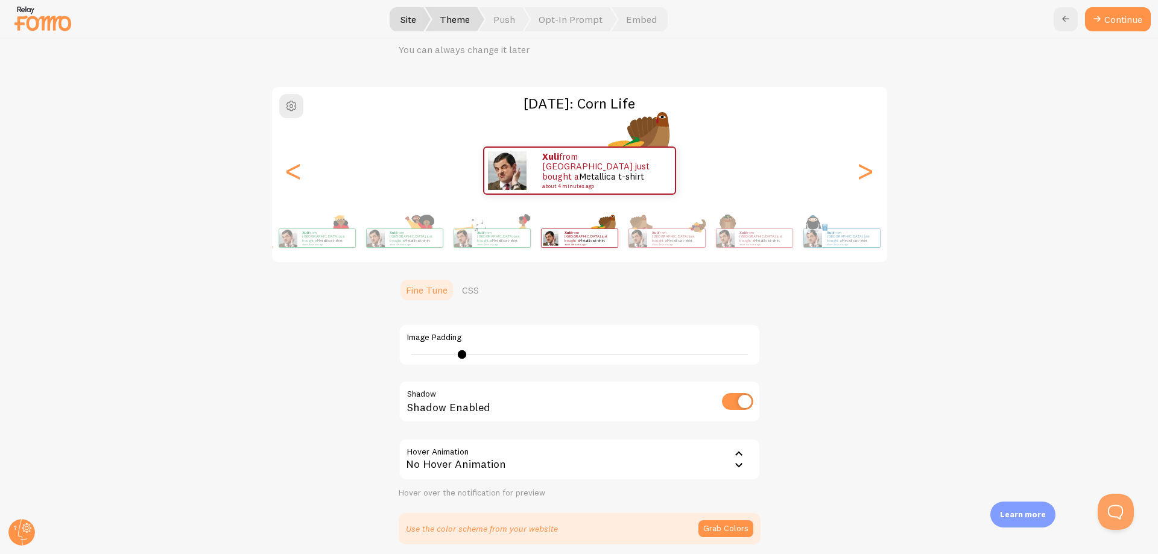
scroll to position [174, 0]
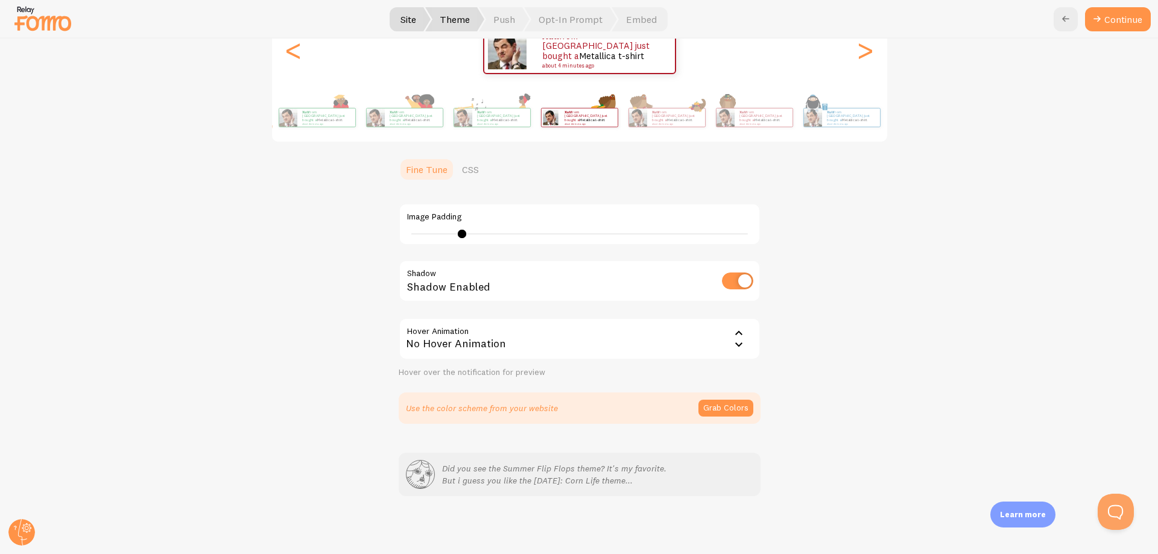
click at [732, 341] on icon at bounding box center [739, 345] width 14 height 14
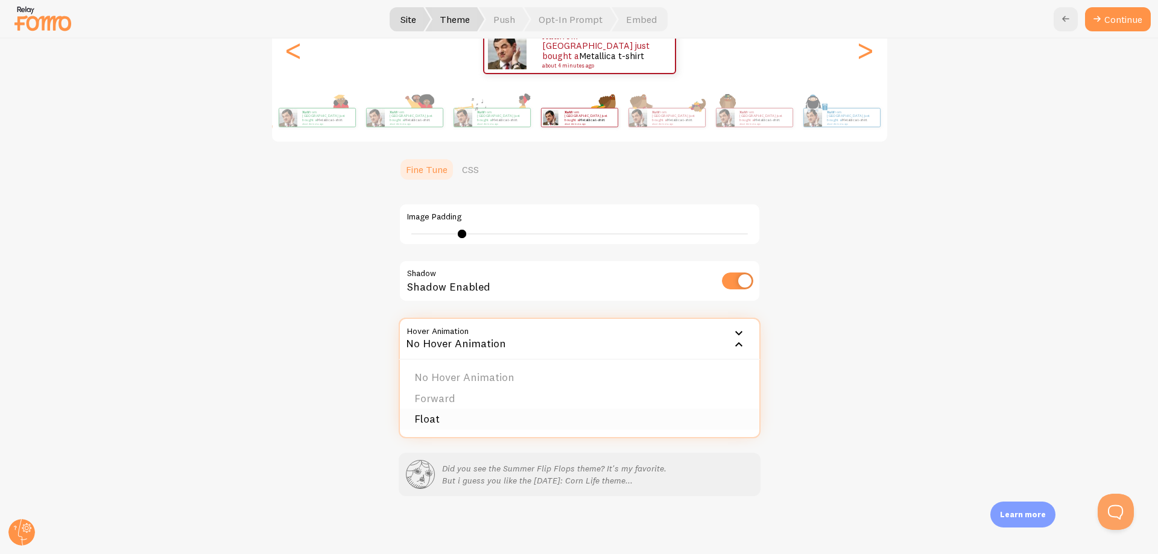
click at [430, 419] on li "Float" at bounding box center [580, 419] width 360 height 21
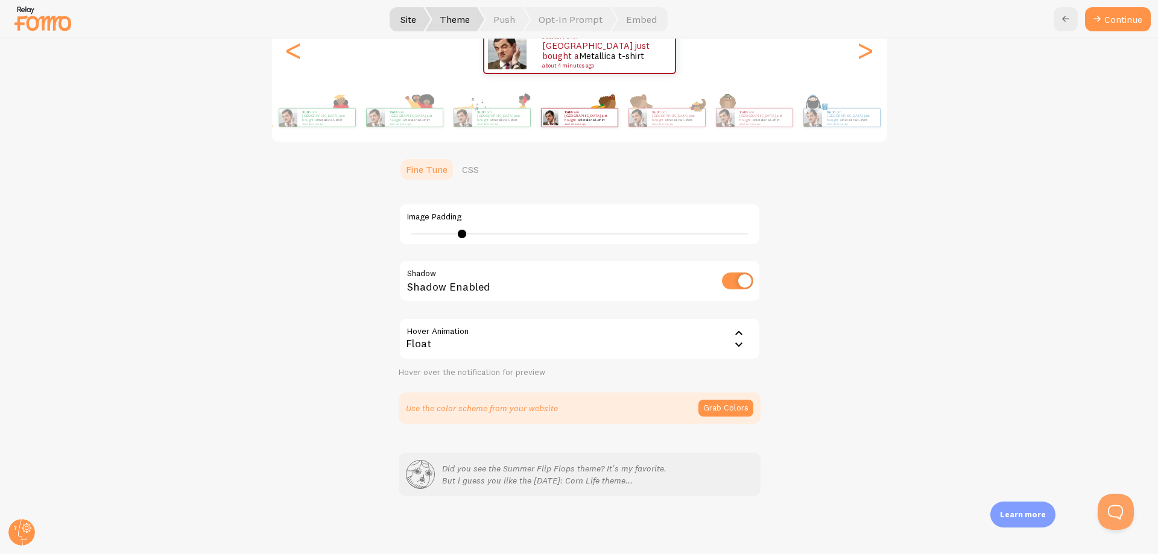
click at [887, 329] on div "[DATE]: Corn Life xuli from [GEOGRAPHIC_DATA] just bought a Metallica t-shirt a…" at bounding box center [580, 194] width 1100 height 459
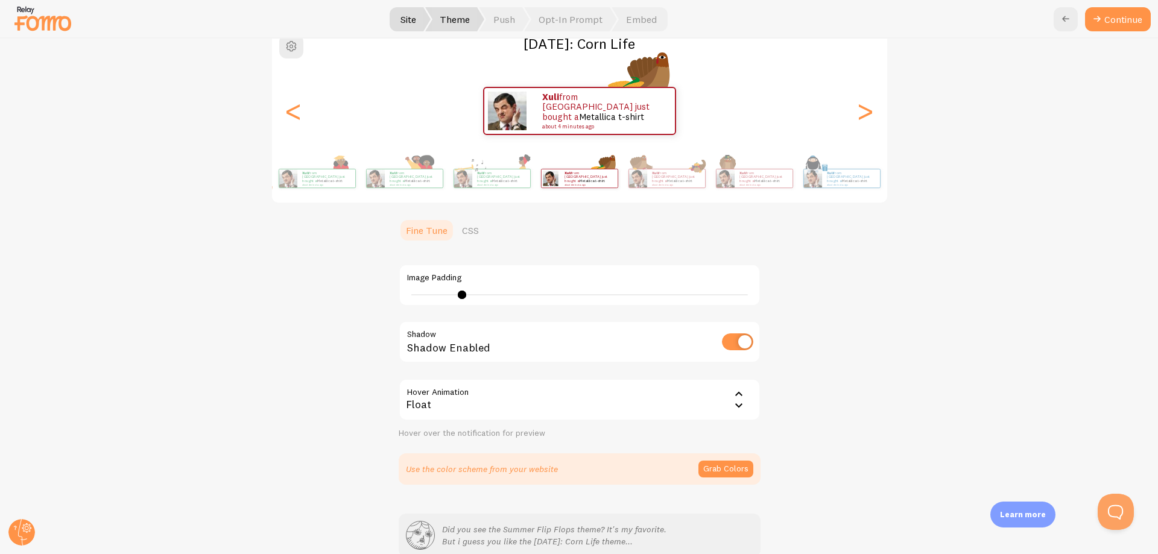
scroll to position [0, 0]
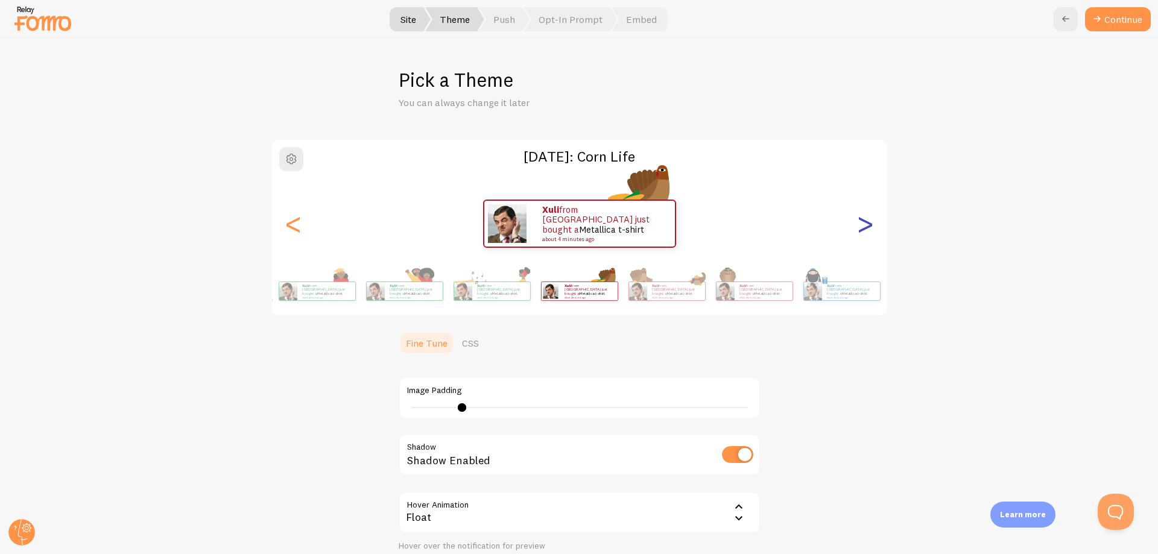
click at [864, 226] on div ">" at bounding box center [866, 223] width 14 height 87
type input "0"
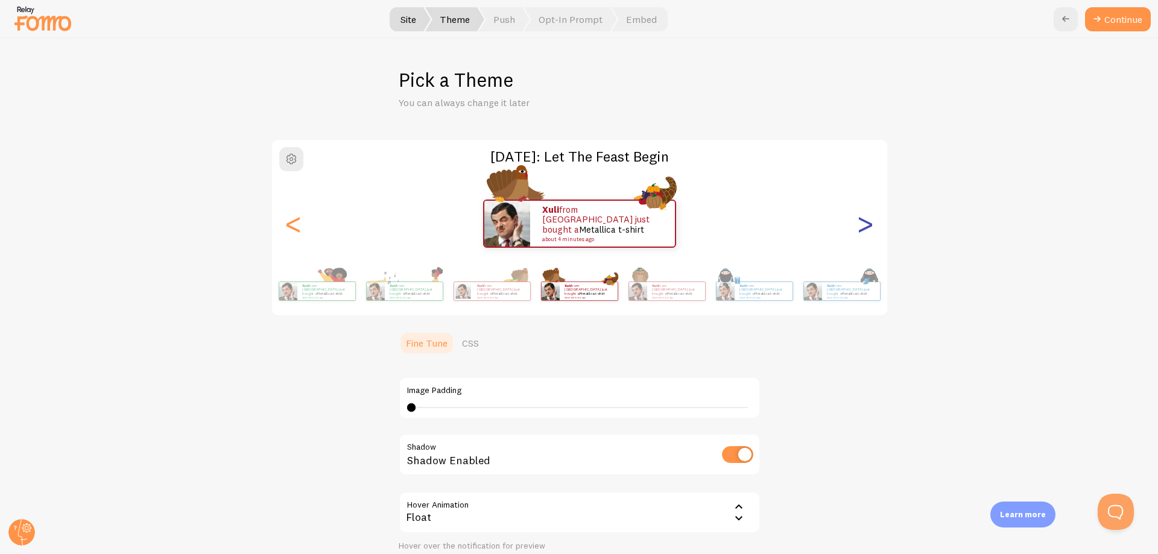
click at [864, 226] on div ">" at bounding box center [866, 223] width 14 height 87
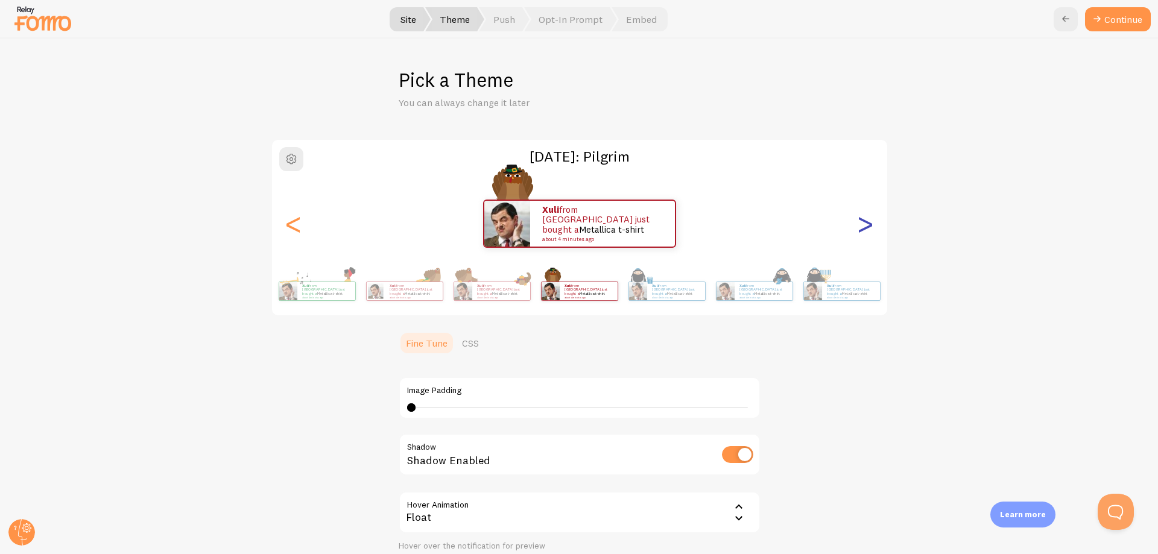
click at [864, 226] on div ">" at bounding box center [866, 223] width 14 height 87
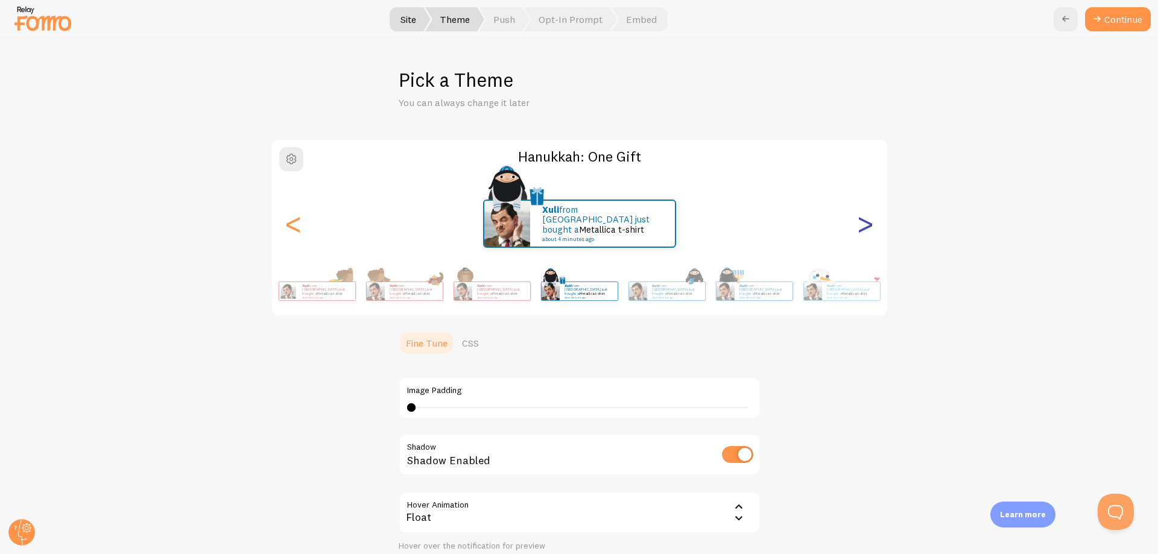
click at [864, 226] on div ">" at bounding box center [866, 223] width 14 height 87
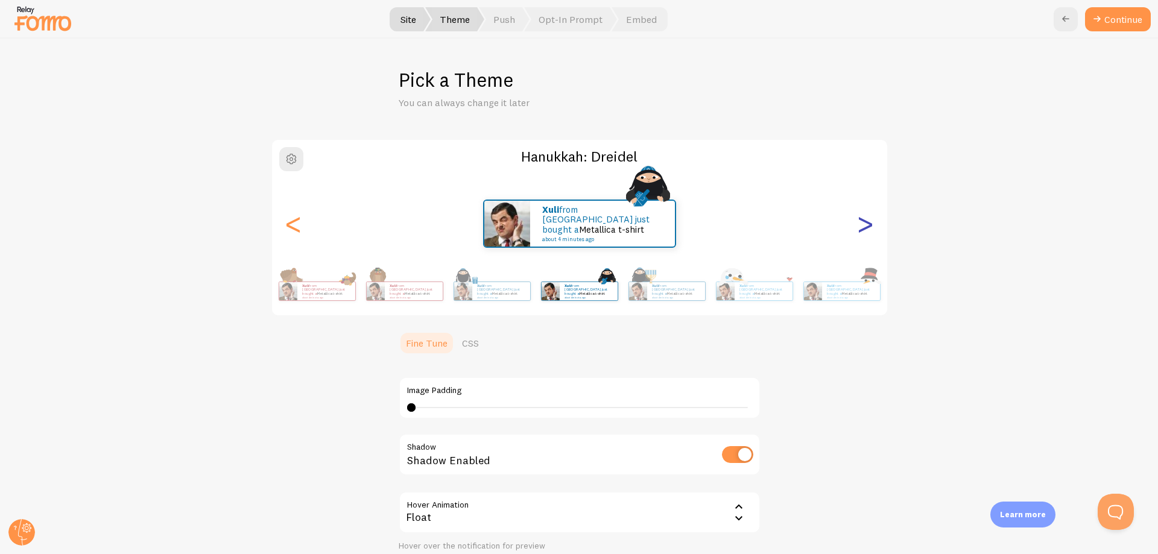
click at [864, 226] on div ">" at bounding box center [866, 223] width 14 height 87
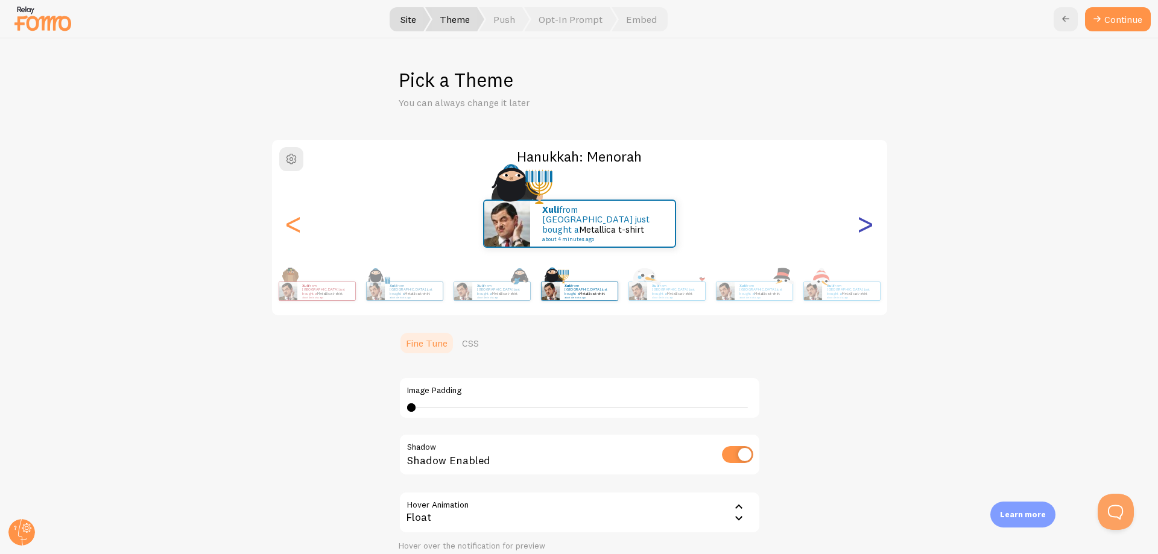
click at [864, 226] on div ">" at bounding box center [866, 223] width 14 height 87
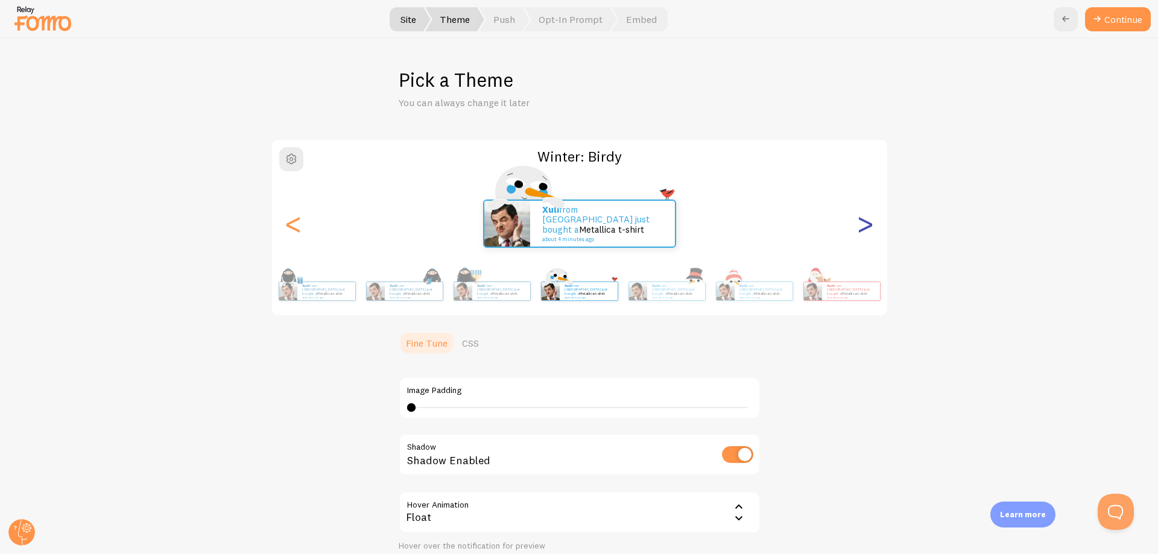
click at [864, 226] on div ">" at bounding box center [866, 223] width 14 height 87
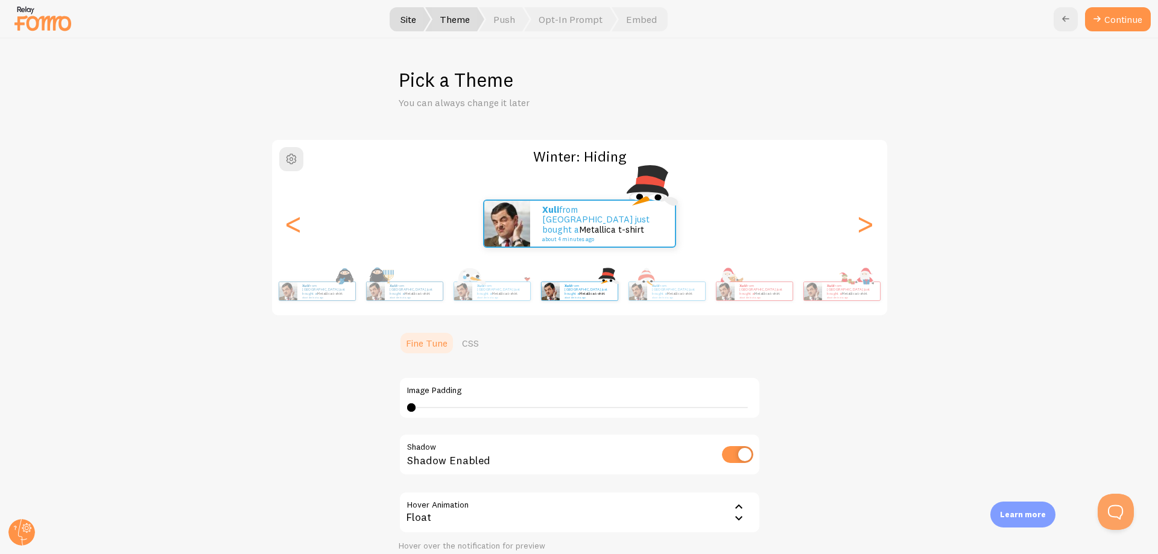
click at [842, 227] on div "xuli from [GEOGRAPHIC_DATA] just bought a Metallica t-shirt about 4 minutes ago" at bounding box center [579, 224] width 615 height 48
click at [859, 229] on div ">" at bounding box center [866, 223] width 14 height 87
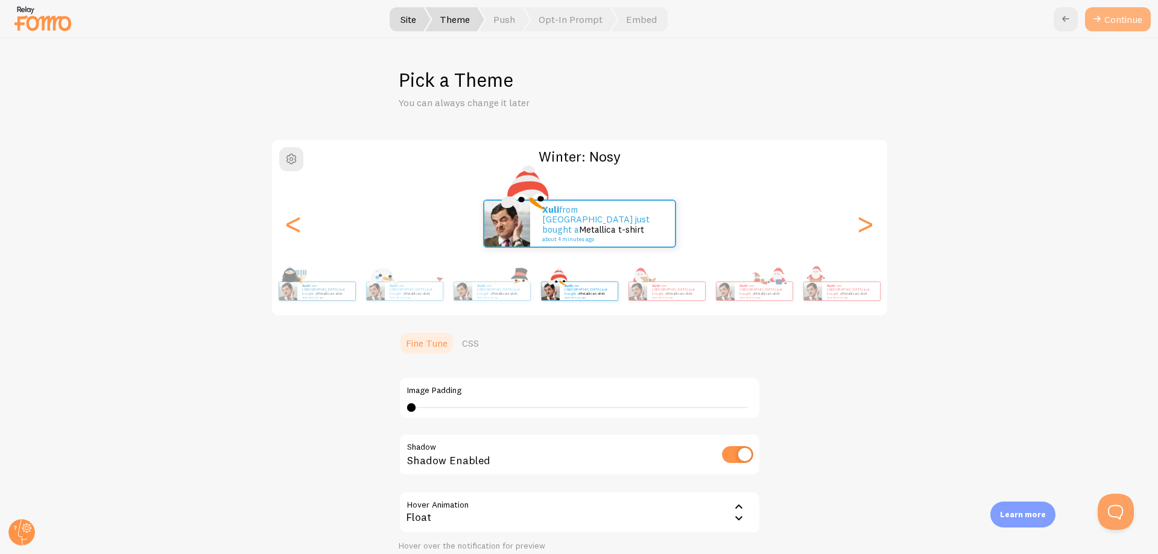
click at [1113, 16] on button "Continue" at bounding box center [1118, 19] width 66 height 24
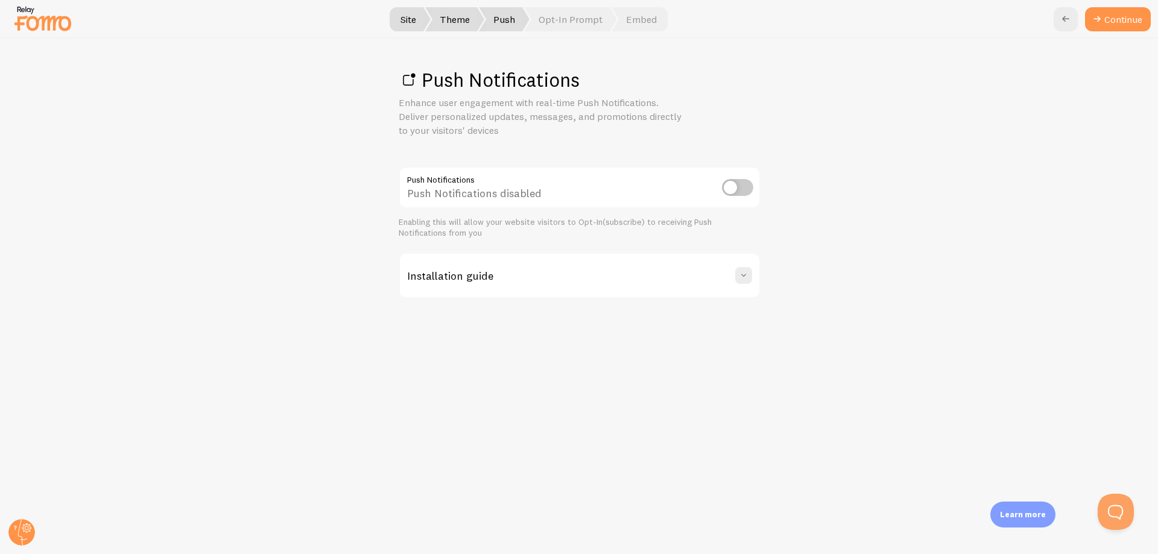
click at [737, 189] on input "checkbox" at bounding box center [737, 187] width 31 height 17
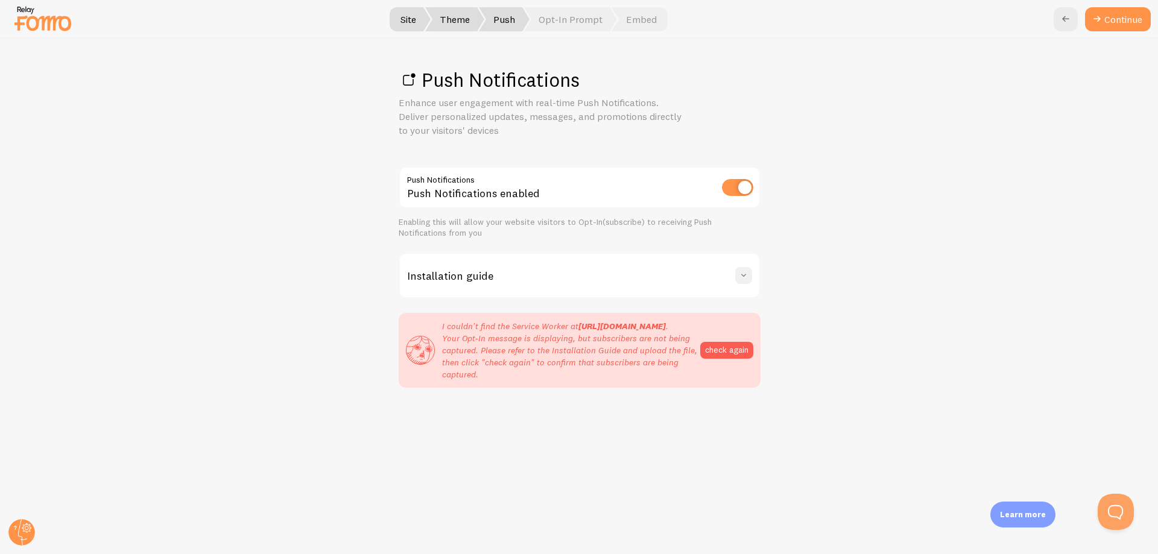
click at [746, 273] on span at bounding box center [744, 276] width 12 height 12
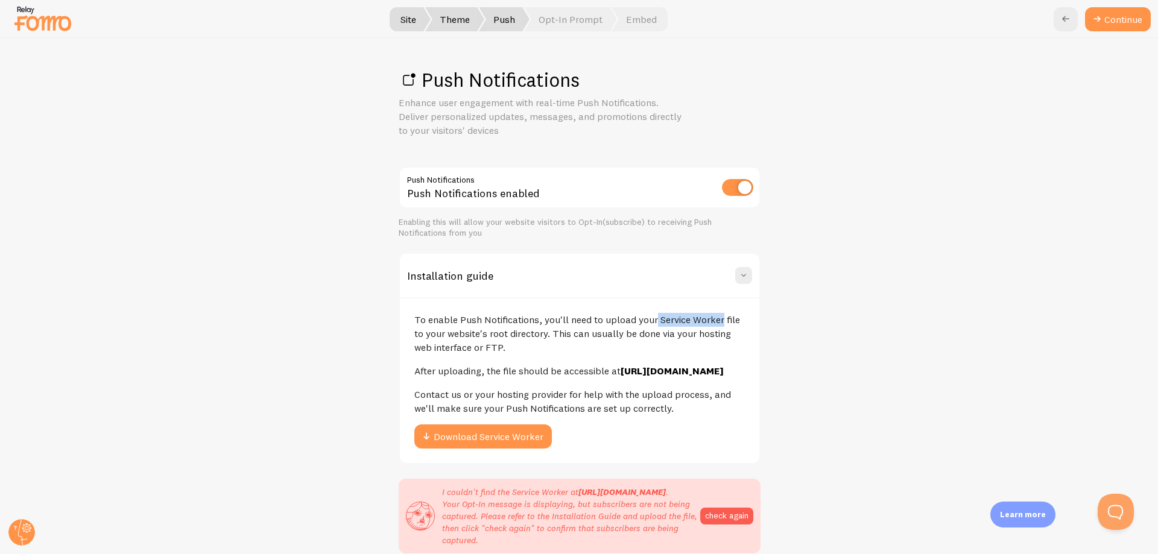
drag, startPoint x: 593, startPoint y: 317, endPoint x: 680, endPoint y: 318, distance: 86.9
click at [668, 317] on p "To enable Push Notifications, you'll need to upload your Service Worker file to…" at bounding box center [579, 334] width 331 height 42
drag, startPoint x: 685, startPoint y: 319, endPoint x: 697, endPoint y: 321, distance: 12.3
click at [693, 320] on p "To enable Push Notifications, you'll need to upload your Service Worker file to…" at bounding box center [579, 334] width 331 height 42
click at [725, 323] on p "To enable Push Notifications, you'll need to upload your Service Worker file to…" at bounding box center [579, 334] width 331 height 42
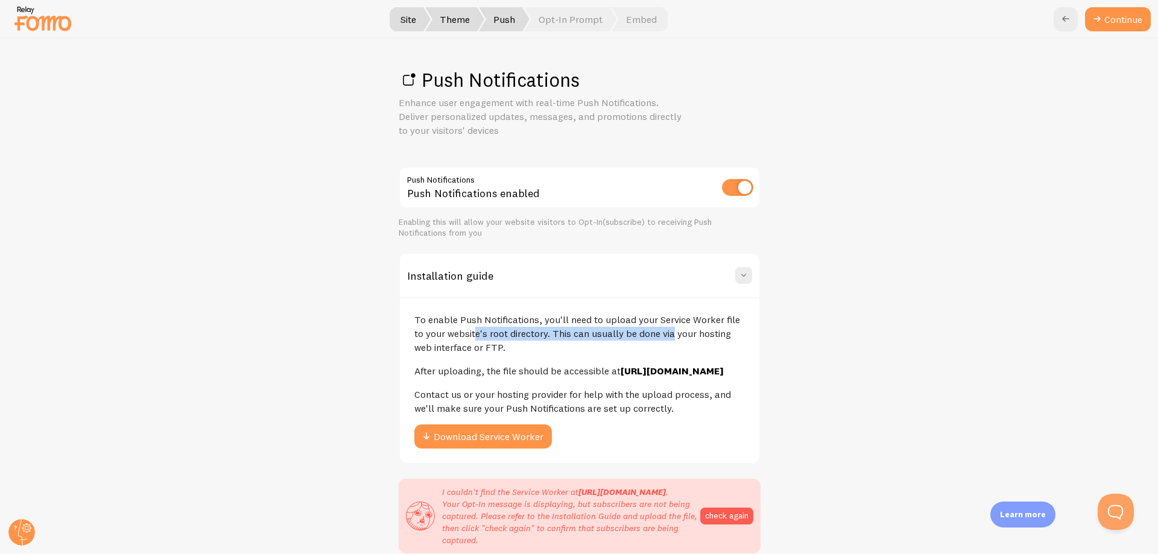
drag, startPoint x: 438, startPoint y: 335, endPoint x: 624, endPoint y: 335, distance: 185.8
click at [621, 335] on p "To enable Push Notifications, you'll need to upload your Service Worker file to…" at bounding box center [579, 334] width 331 height 42
click at [624, 335] on p "To enable Push Notifications, you'll need to upload your Service Worker file to…" at bounding box center [579, 334] width 331 height 42
click at [732, 189] on input "checkbox" at bounding box center [737, 187] width 31 height 17
checkbox input "false"
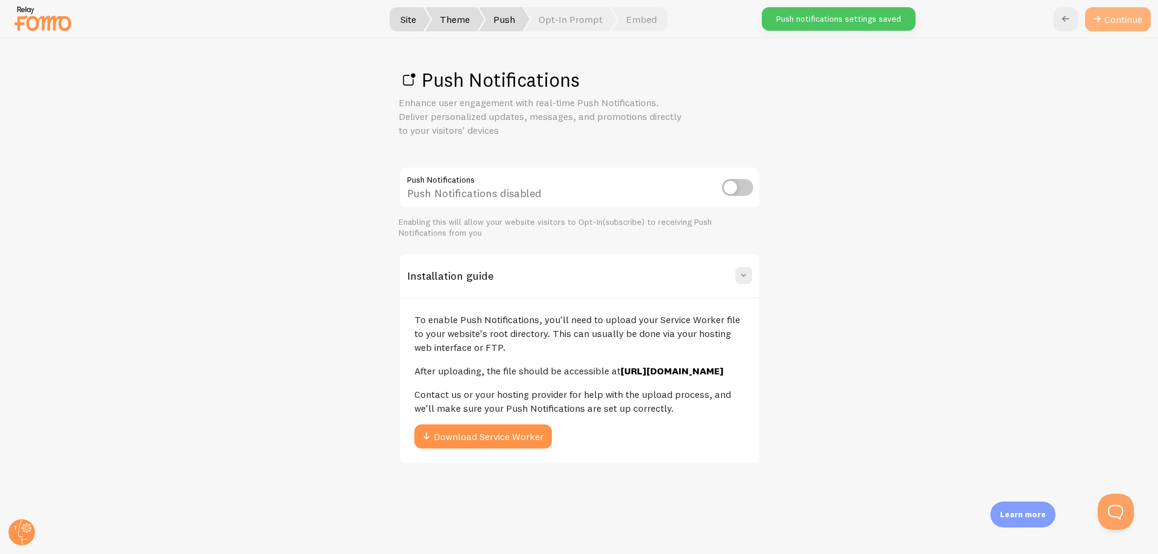
click at [1118, 23] on link "Continue" at bounding box center [1118, 19] width 66 height 24
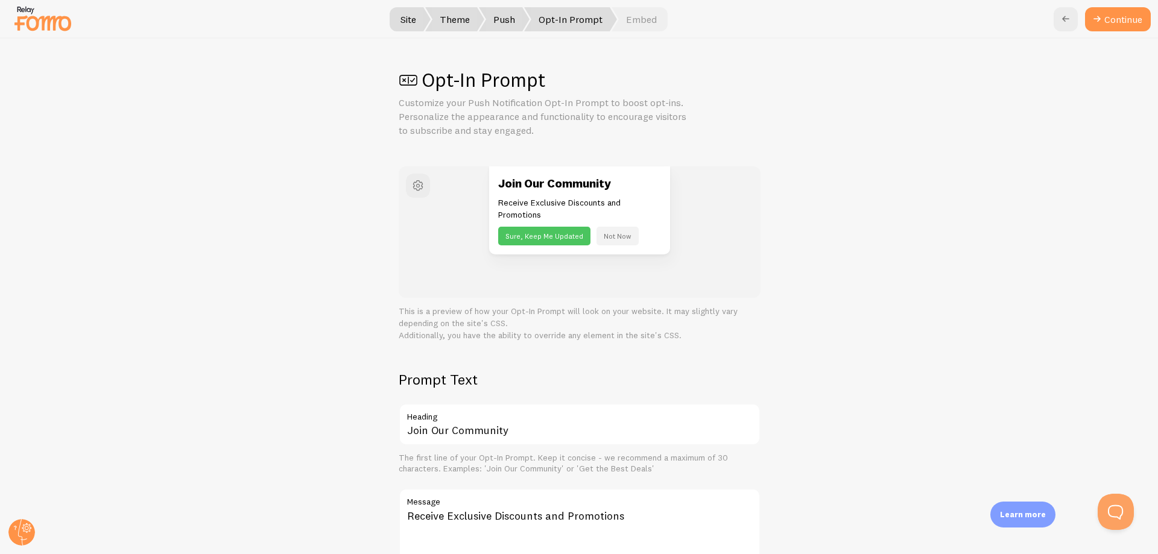
drag, startPoint x: 421, startPoint y: 86, endPoint x: 548, endPoint y: 85, distance: 127.9
click at [548, 85] on h1 "Opt-In Prompt" at bounding box center [580, 80] width 362 height 25
drag, startPoint x: 607, startPoint y: 85, endPoint x: 614, endPoint y: 167, distance: 82.4
click at [608, 85] on h1 "Opt-In Prompt" at bounding box center [580, 80] width 362 height 25
drag, startPoint x: 405, startPoint y: 106, endPoint x: 571, endPoint y: 106, distance: 165.3
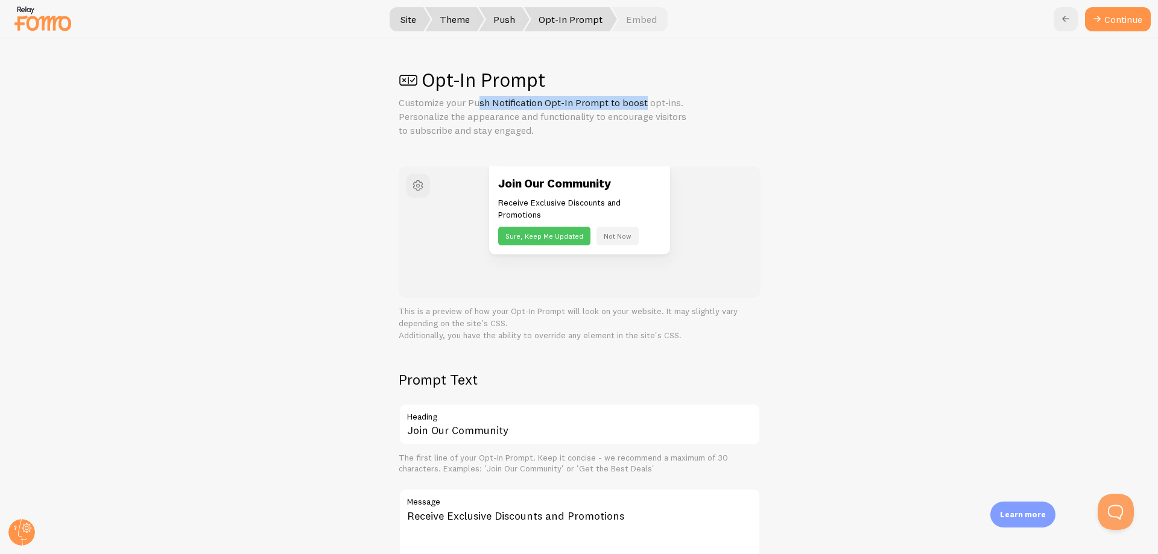
click at [571, 106] on p "Customize your Push Notification Opt-In Prompt to boost opt-ins. Personalize th…" at bounding box center [544, 117] width 290 height 42
drag, startPoint x: 614, startPoint y: 106, endPoint x: 649, endPoint y: 105, distance: 35.6
click at [647, 106] on p "Customize your Push Notification Opt-In Prompt to boost opt-ins. Personalize th…" at bounding box center [544, 117] width 290 height 42
click at [672, 103] on p "Customize your Push Notification Opt-In Prompt to boost opt-ins. Personalize th…" at bounding box center [544, 117] width 290 height 42
click at [1111, 22] on button "Continue" at bounding box center [1118, 19] width 66 height 24
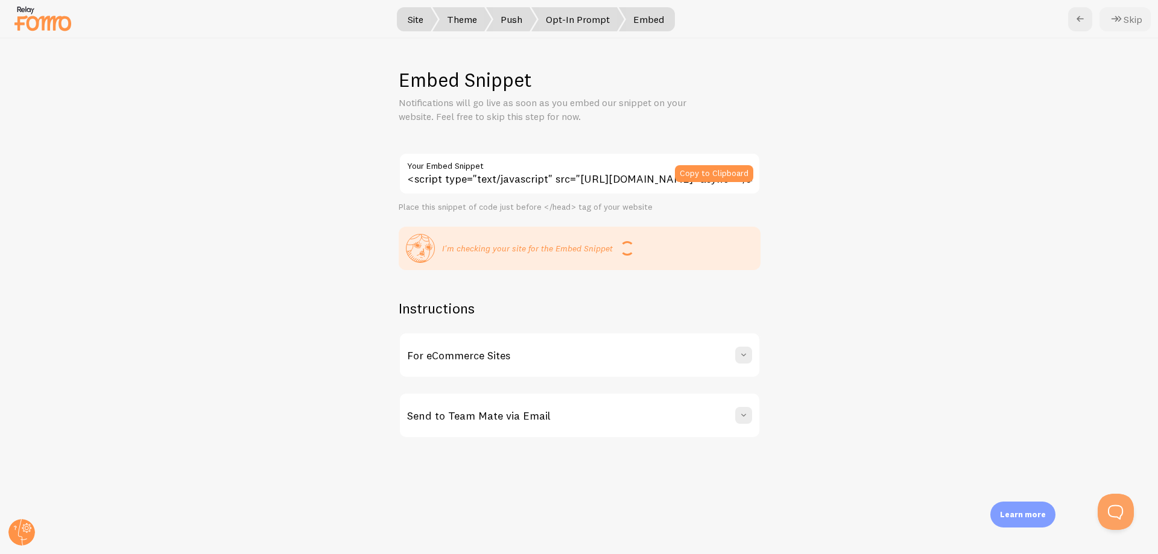
click at [1122, 19] on icon at bounding box center [1117, 19] width 14 height 14
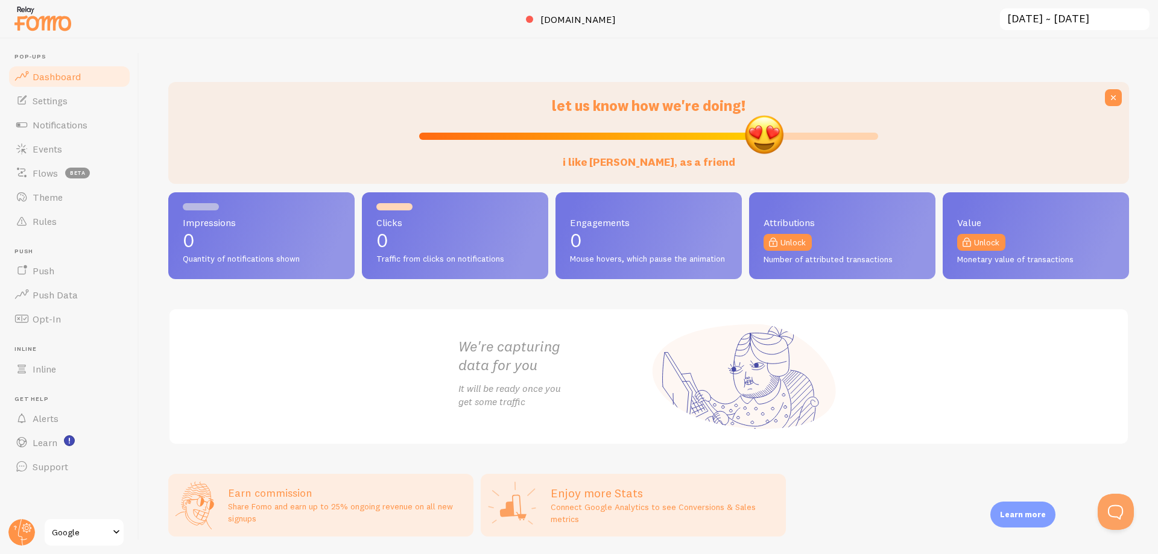
drag, startPoint x: 642, startPoint y: 137, endPoint x: 760, endPoint y: 143, distance: 118.4
type input "76"
click at [760, 143] on input "i like [PERSON_NAME], as a friend" at bounding box center [648, 136] width 459 height 14
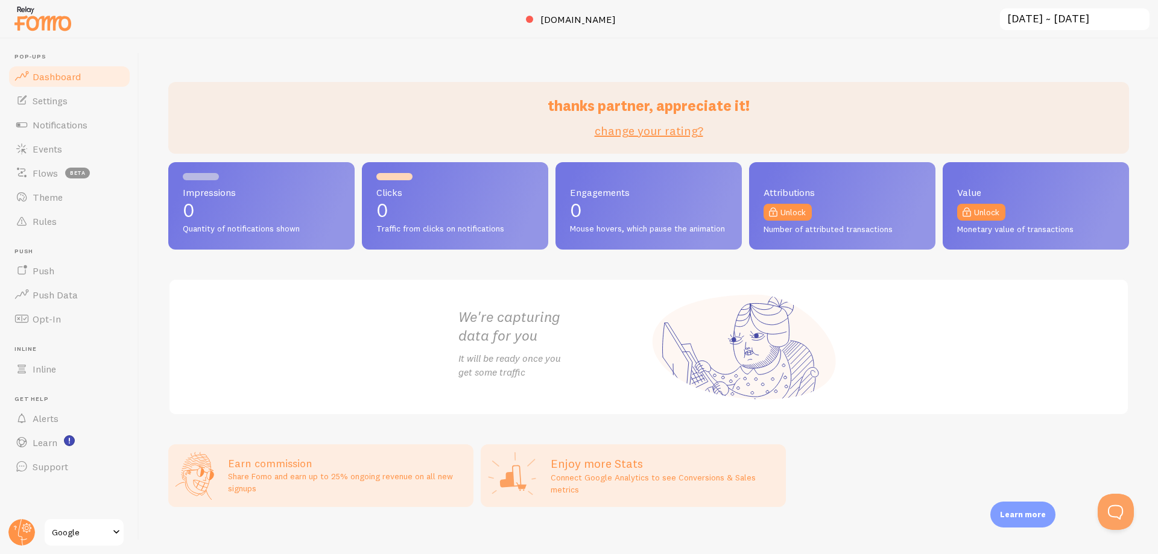
click at [663, 135] on link "change your rating?" at bounding box center [649, 130] width 109 height 15
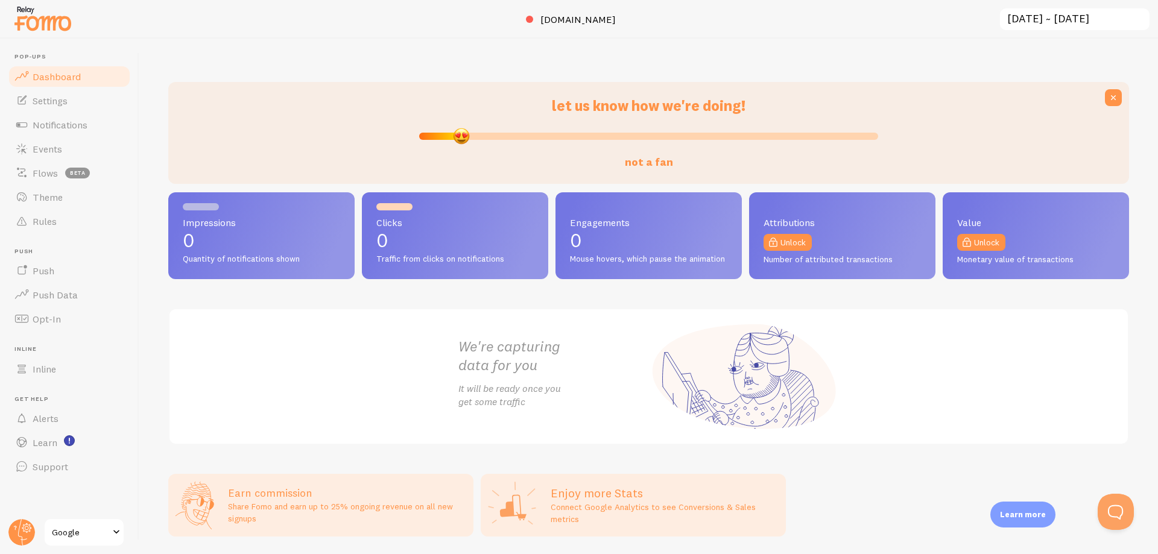
drag, startPoint x: 649, startPoint y: 135, endPoint x: 456, endPoint y: 135, distance: 193.1
type input "8"
click at [456, 135] on input "not a fan" at bounding box center [648, 136] width 459 height 14
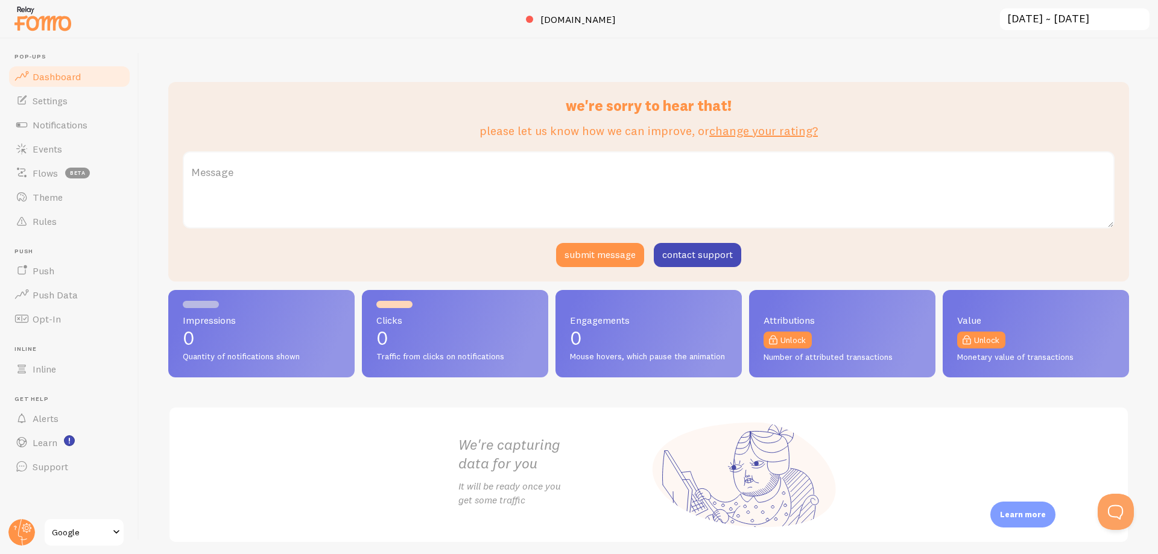
click at [406, 136] on p "please let us know how we can improve, or change your rating?" at bounding box center [649, 130] width 932 height 17
click at [745, 132] on link "change your rating?" at bounding box center [764, 130] width 109 height 15
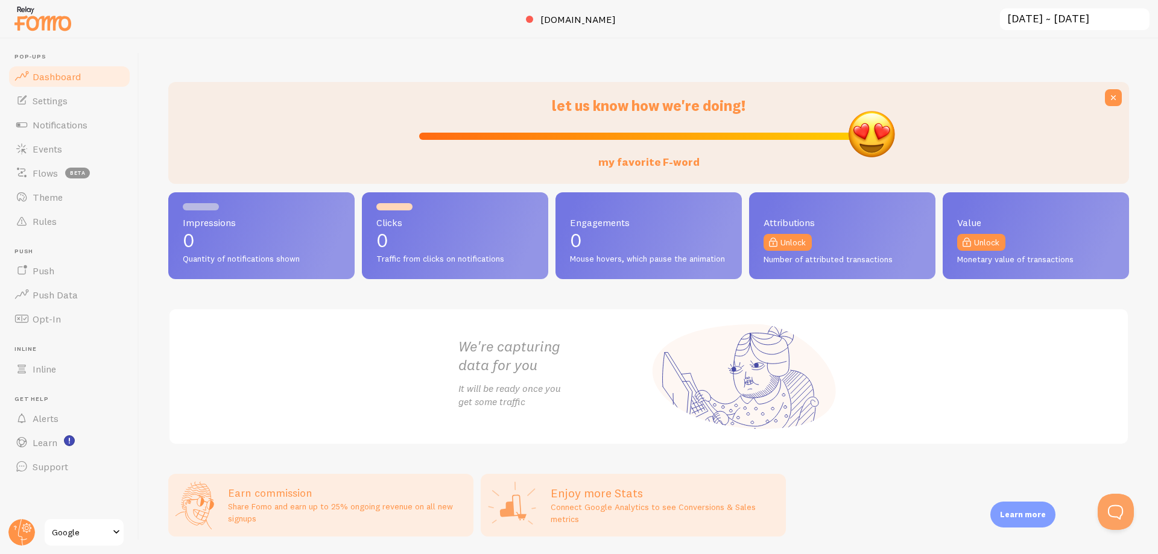
drag, startPoint x: 663, startPoint y: 133, endPoint x: 877, endPoint y: 125, distance: 213.7
click at [877, 129] on input "my favorite F-word" at bounding box center [648, 136] width 459 height 14
type input "53"
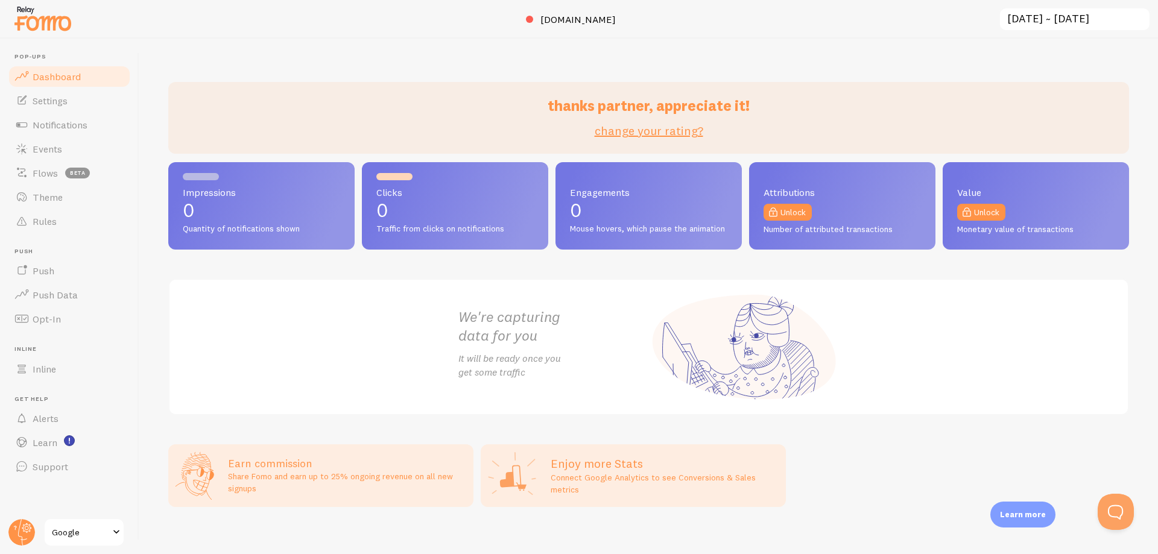
drag, startPoint x: 870, startPoint y: 131, endPoint x: 472, endPoint y: 134, distance: 397.6
click at [638, 126] on link "change your rating?" at bounding box center [649, 130] width 109 height 15
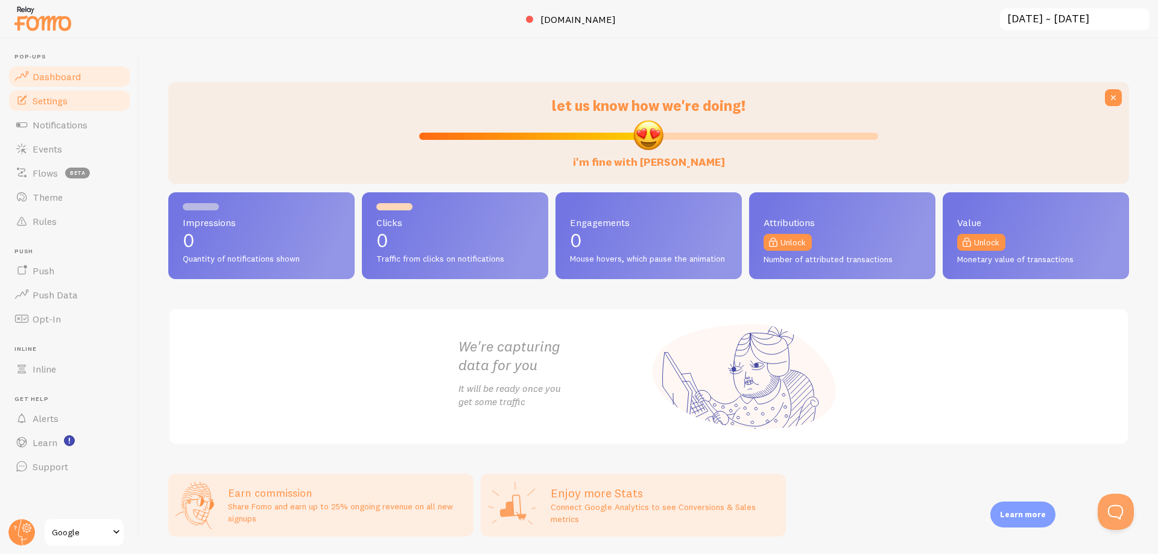
click at [57, 103] on span "Settings" at bounding box center [50, 101] width 35 height 12
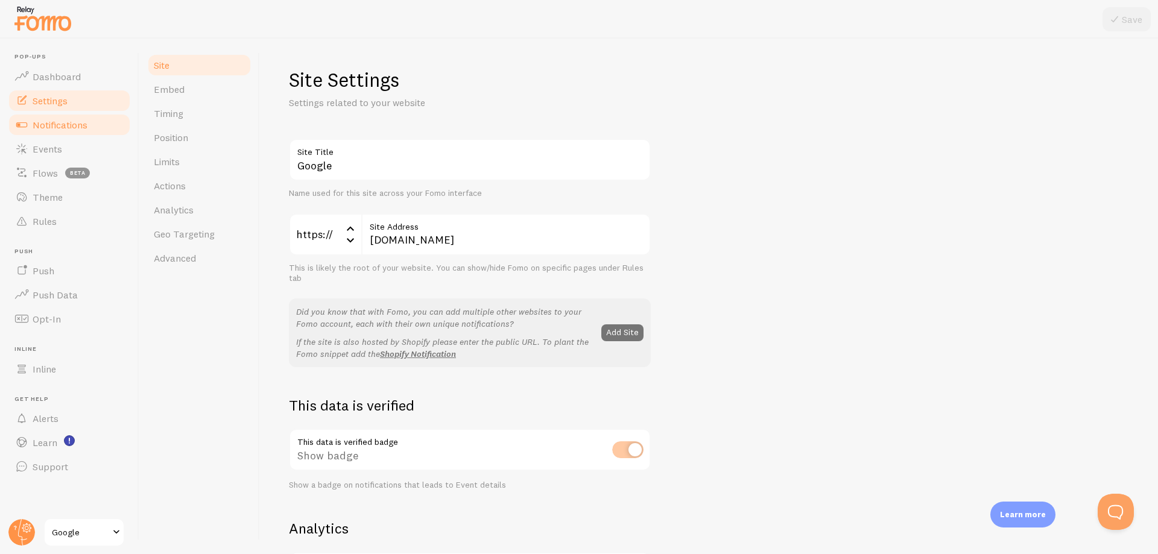
click at [65, 129] on span "Notifications" at bounding box center [60, 125] width 55 height 12
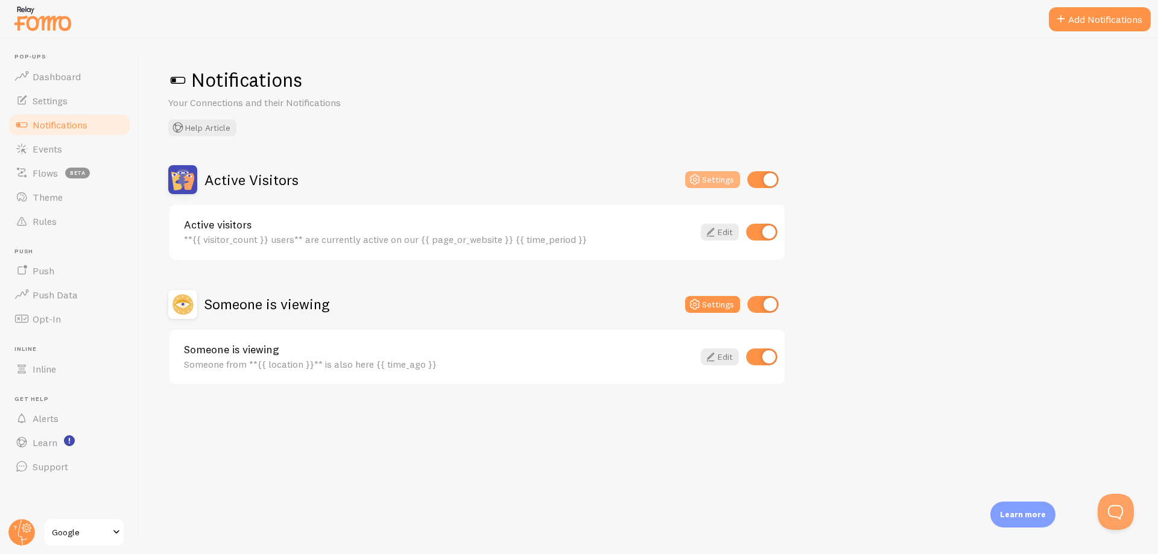
click at [717, 177] on button "Settings" at bounding box center [712, 179] width 55 height 17
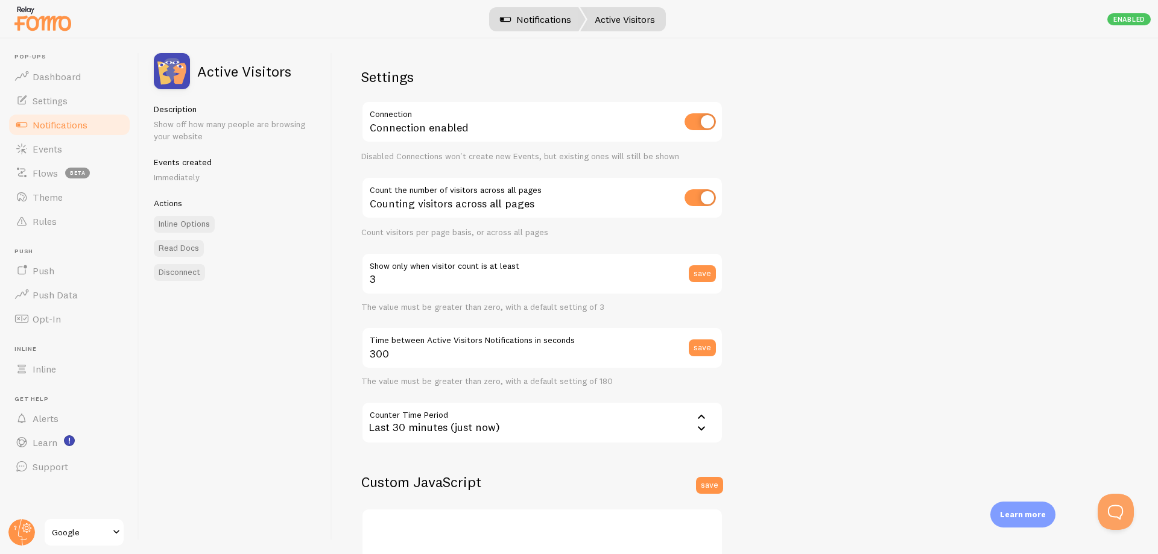
click at [545, 16] on link "Notifications" at bounding box center [536, 19] width 100 height 24
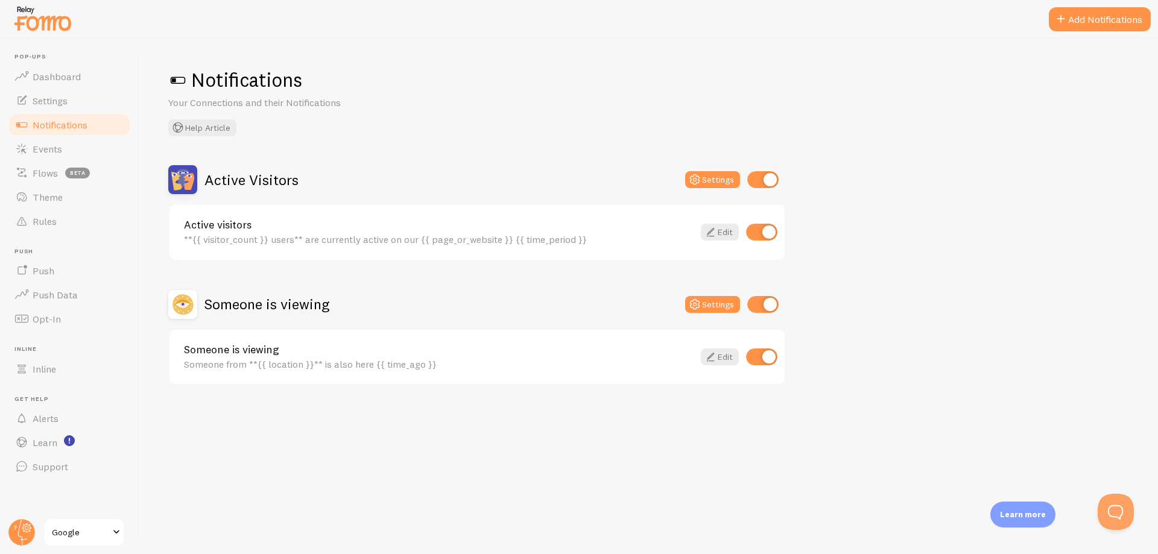
click at [249, 302] on h2 "Someone is viewing" at bounding box center [267, 304] width 125 height 19
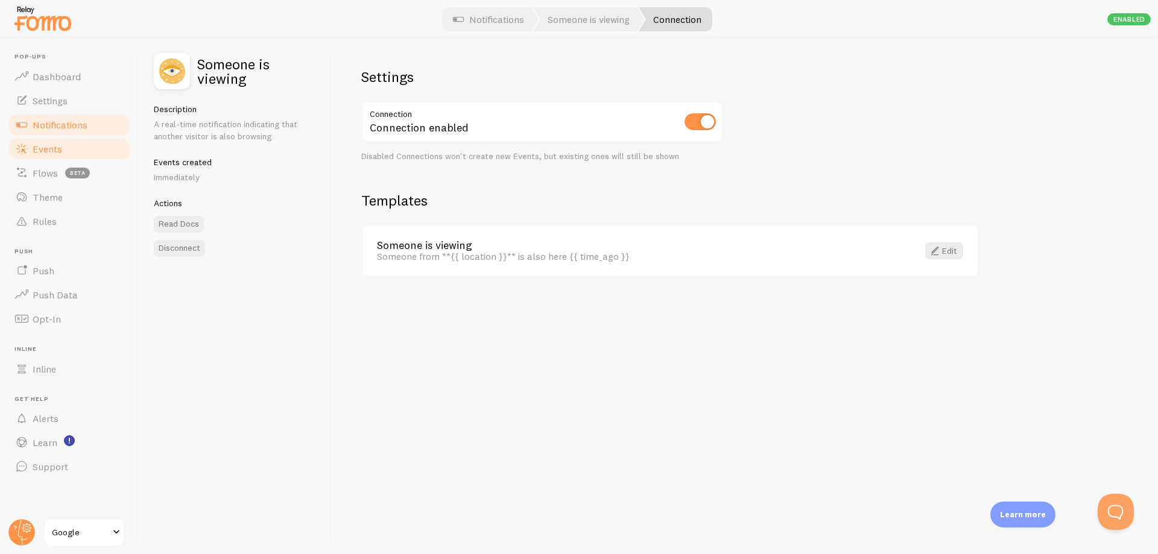
click at [40, 156] on link "Events" at bounding box center [69, 149] width 124 height 24
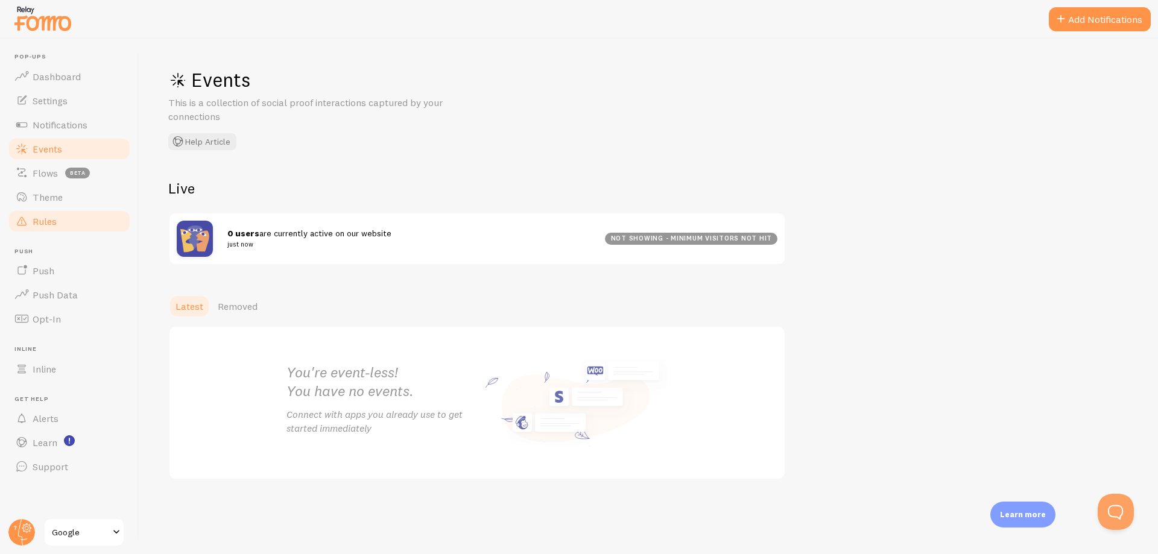
click at [40, 223] on span "Rules" at bounding box center [45, 221] width 24 height 12
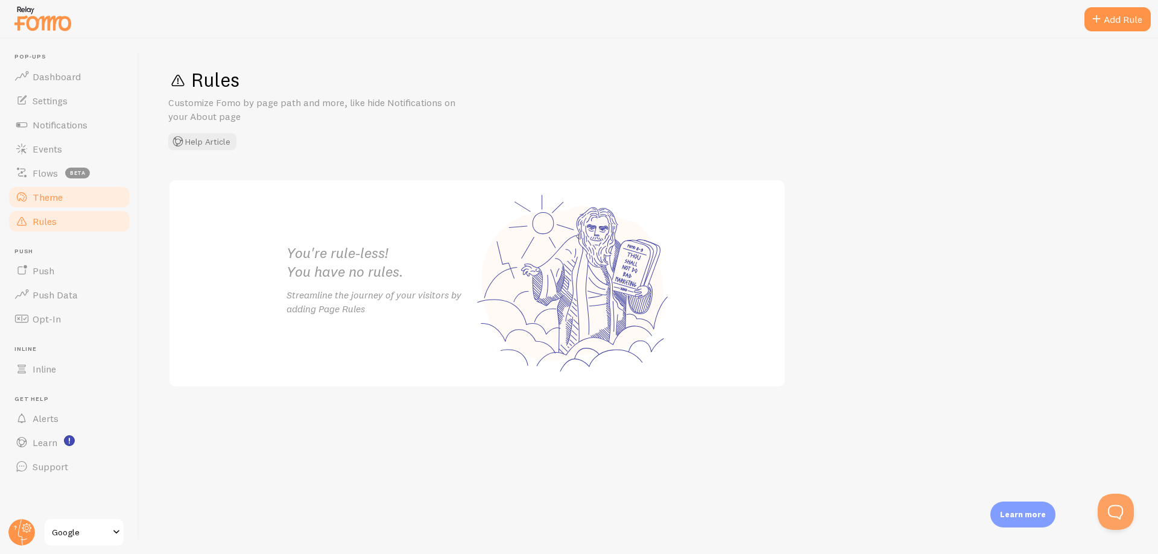
click at [46, 199] on span "Theme" at bounding box center [48, 197] width 30 height 12
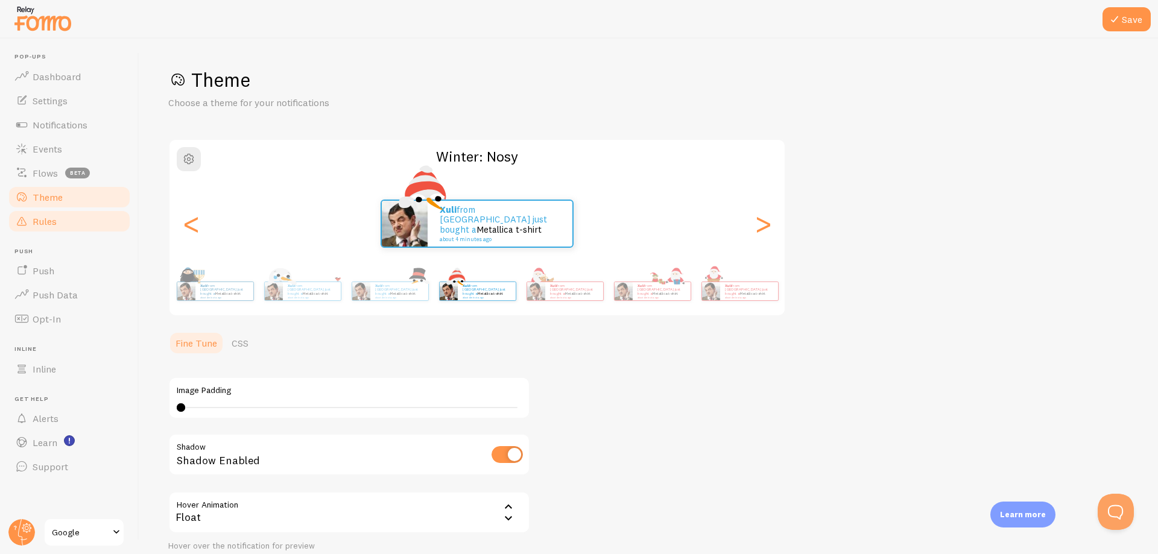
click at [46, 226] on span "Rules" at bounding box center [45, 221] width 24 height 12
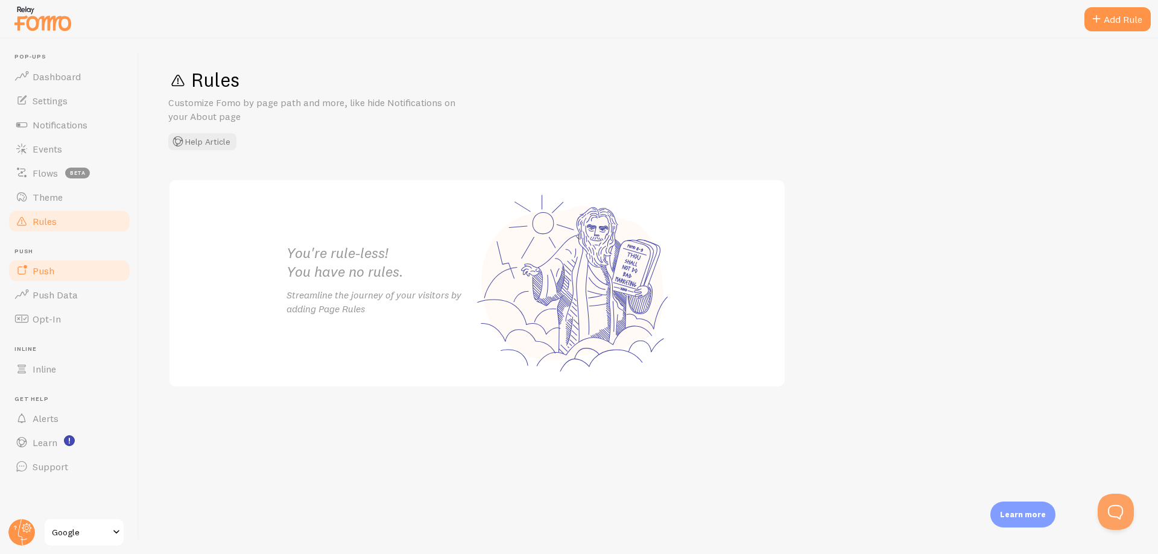
click at [63, 272] on link "Push" at bounding box center [69, 271] width 124 height 24
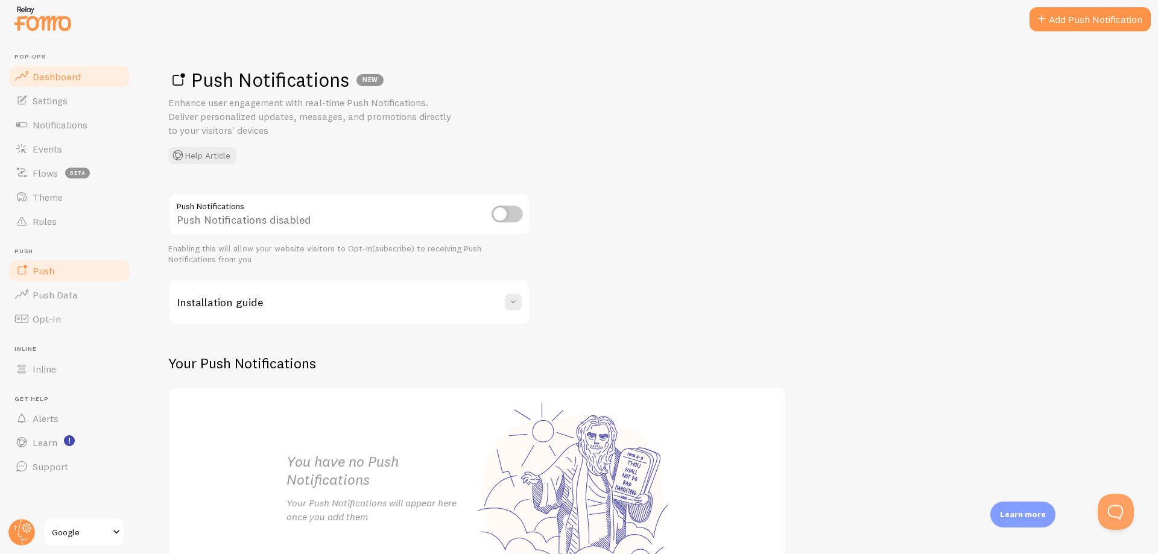
click at [76, 81] on span "Dashboard" at bounding box center [57, 77] width 48 height 12
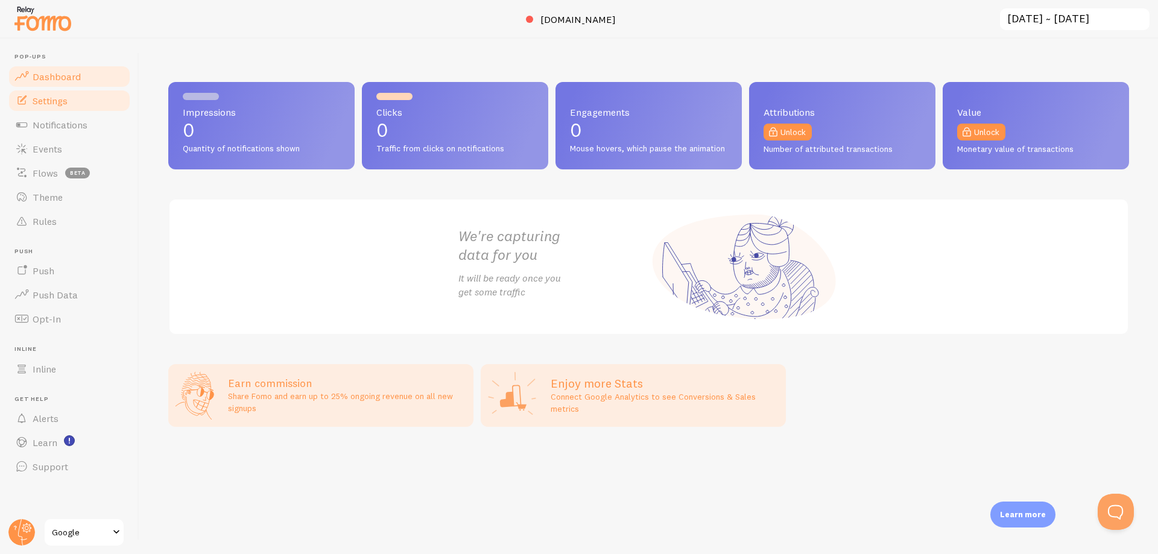
click at [55, 104] on span "Settings" at bounding box center [50, 101] width 35 height 12
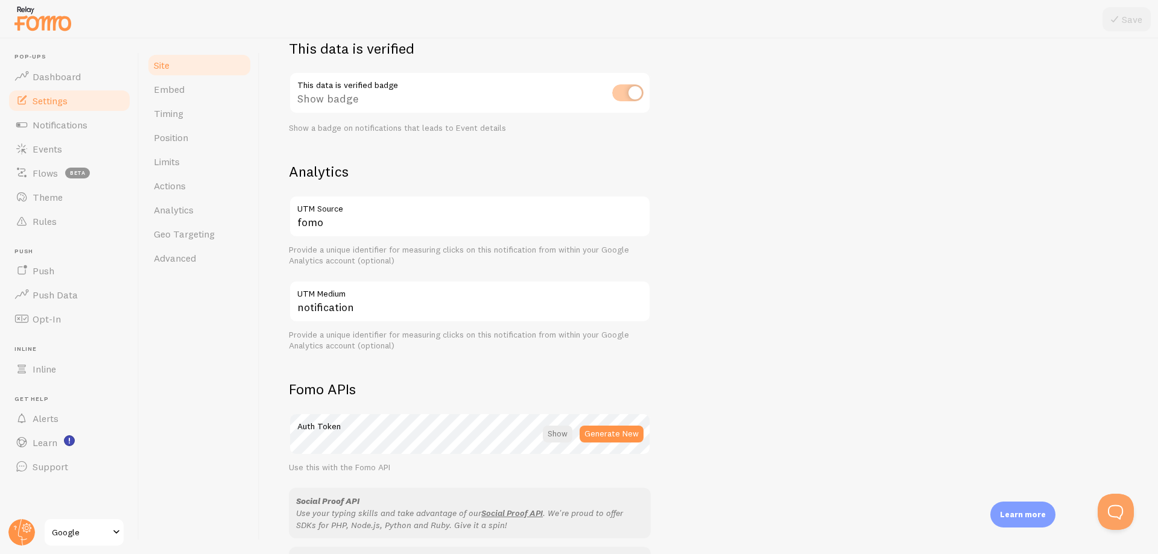
scroll to position [543, 0]
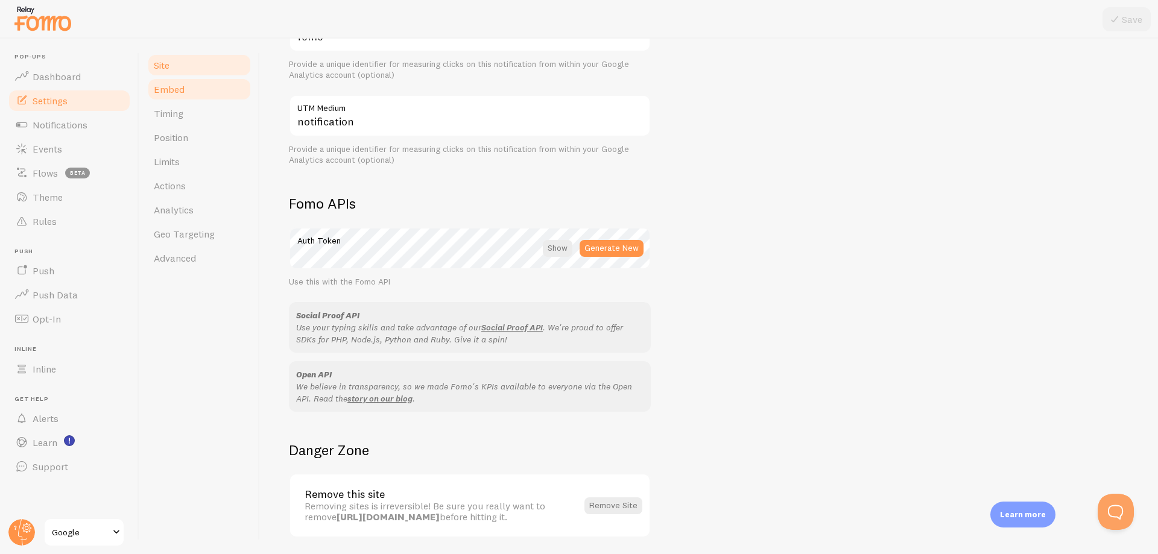
click at [185, 93] on link "Embed" at bounding box center [200, 89] width 106 height 24
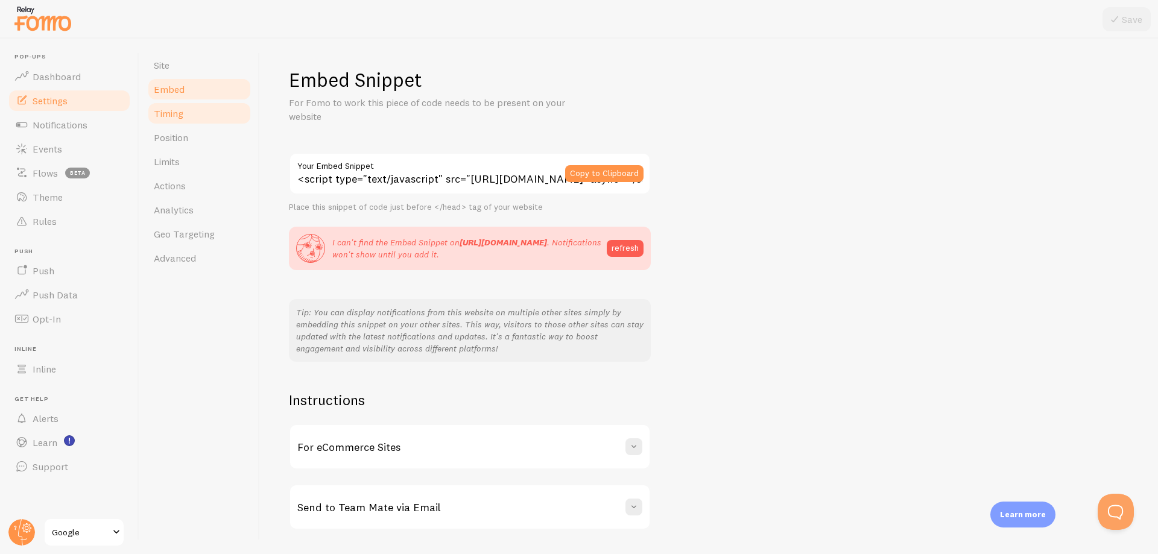
click at [183, 121] on link "Timing" at bounding box center [200, 113] width 106 height 24
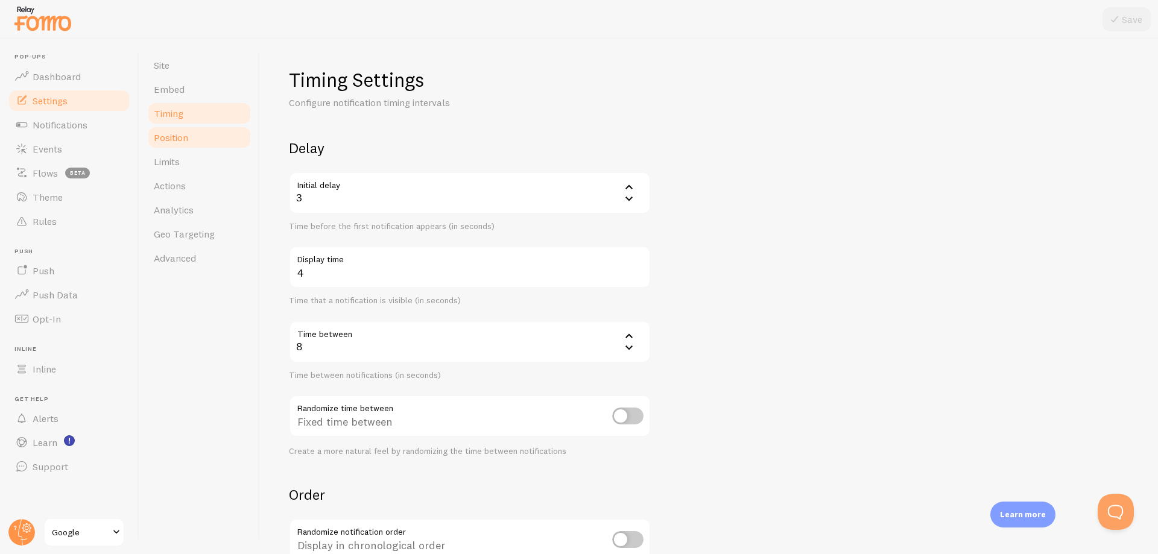
click at [182, 134] on span "Position" at bounding box center [171, 138] width 34 height 12
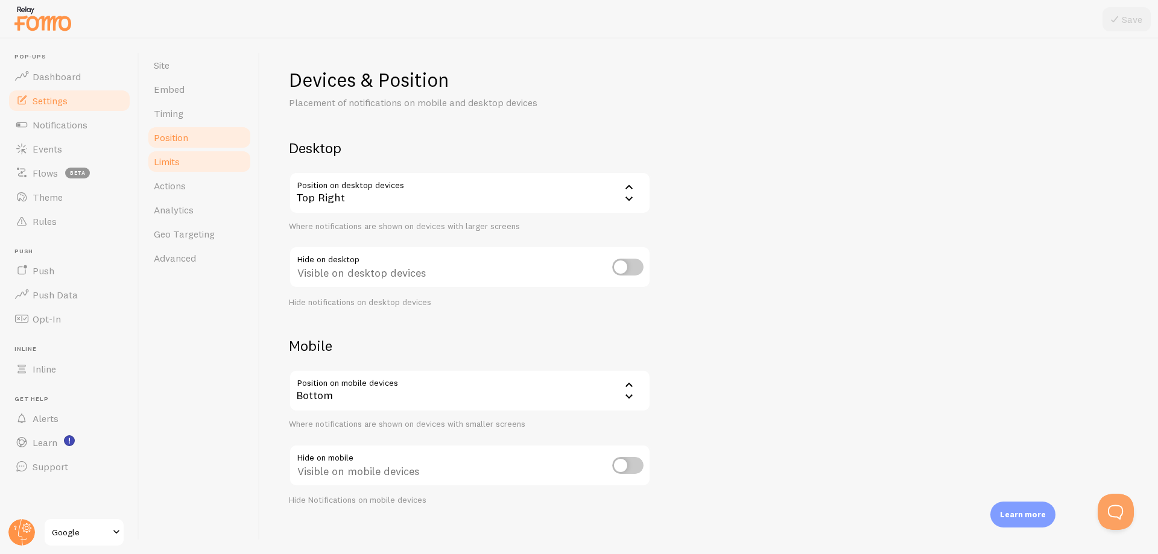
click at [177, 156] on span "Limits" at bounding box center [167, 162] width 26 height 12
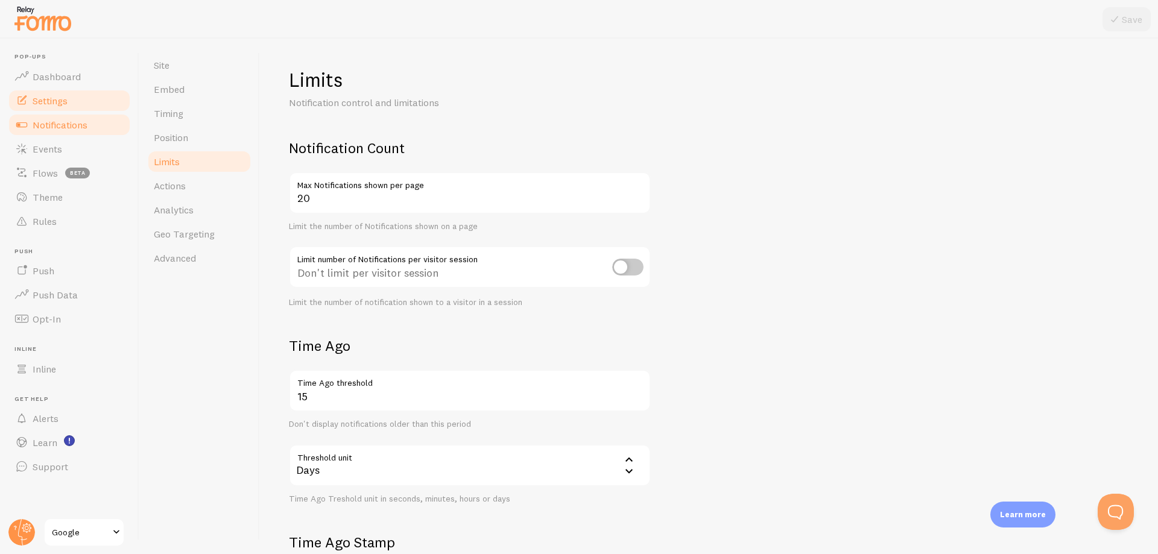
click at [56, 132] on link "Notifications" at bounding box center [69, 125] width 124 height 24
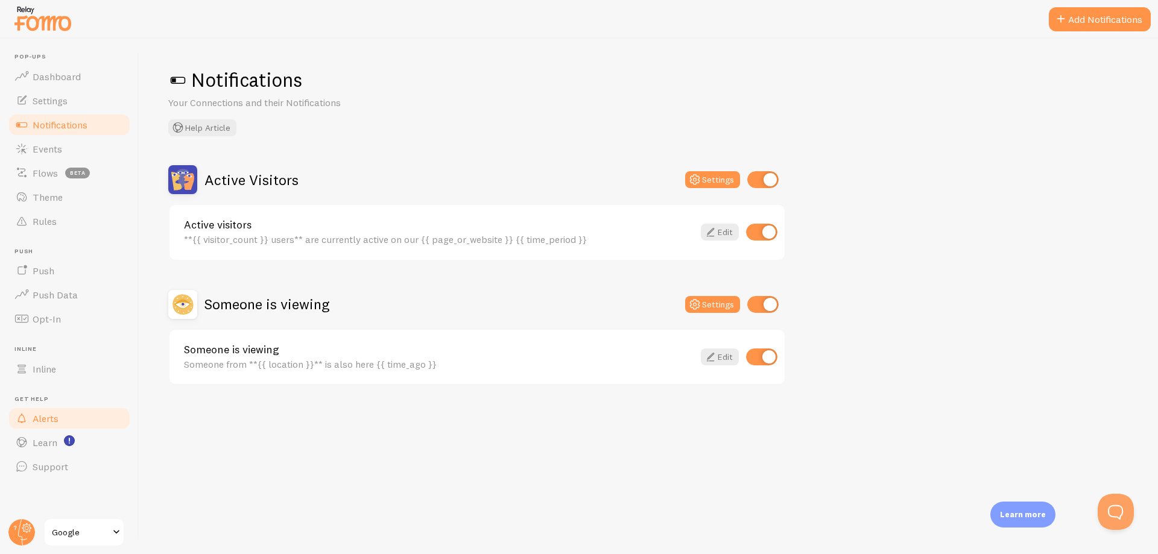
click at [10, 424] on link "Alerts" at bounding box center [69, 419] width 124 height 24
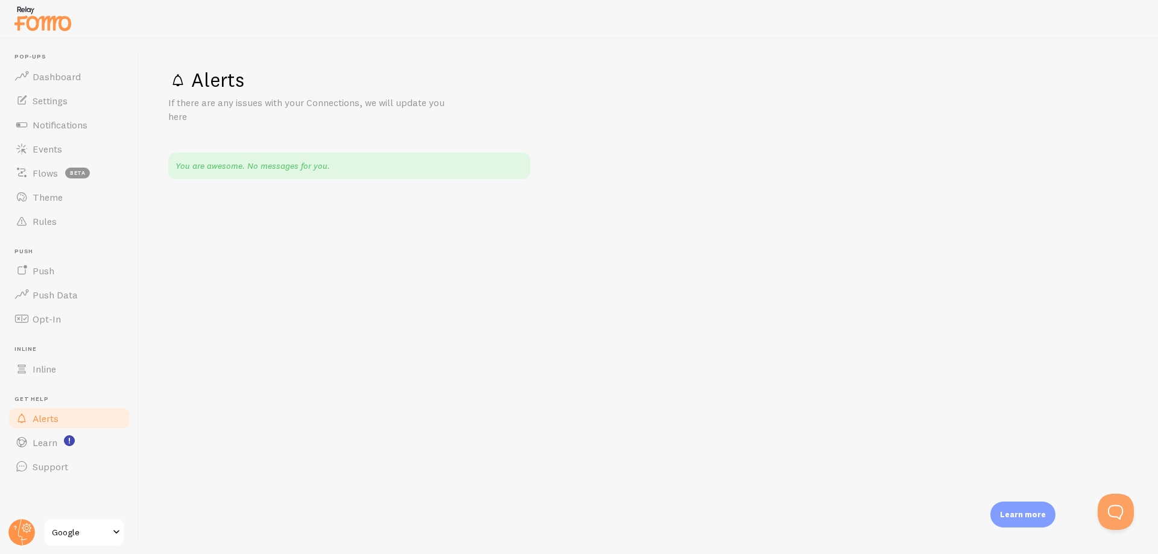
click at [284, 166] on div "You are awesome. No messages for you." at bounding box center [349, 166] width 362 height 27
click at [237, 168] on div "You are awesome. No messages for you." at bounding box center [349, 166] width 362 height 27
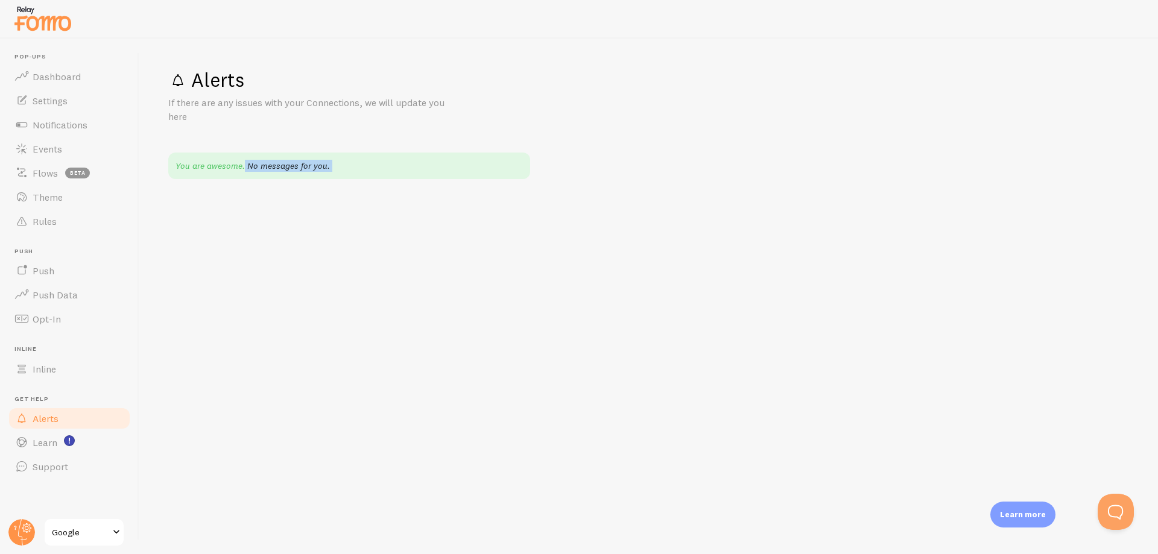
click at [237, 168] on div "You are awesome. No messages for you." at bounding box center [349, 166] width 362 height 27
click at [43, 141] on link "Events" at bounding box center [69, 149] width 124 height 24
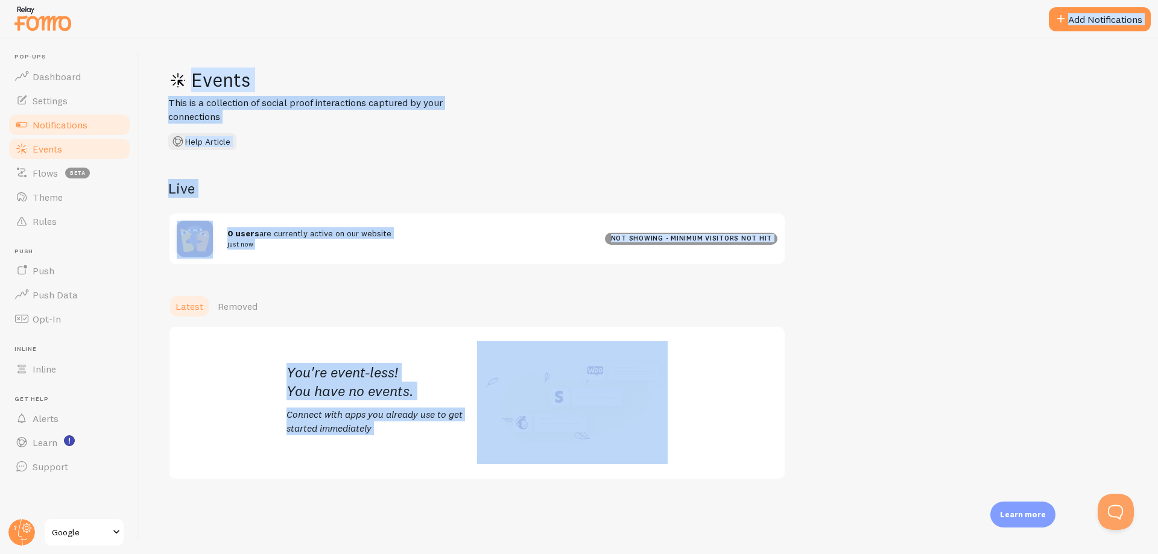
click at [62, 128] on span "Notifications" at bounding box center [60, 125] width 55 height 12
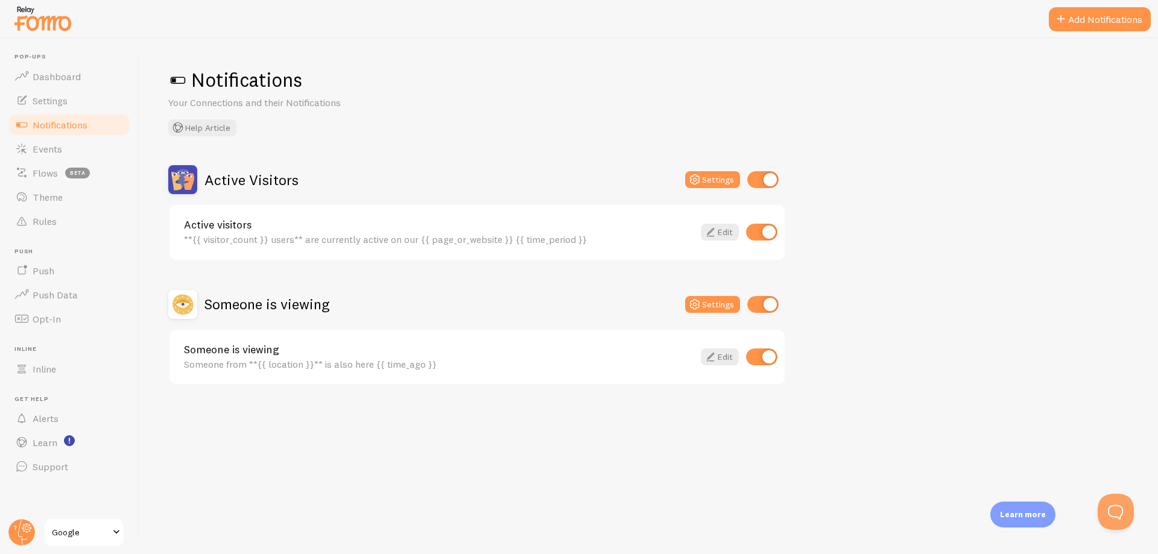
click at [253, 241] on div "**{{ visitor_count }} users** are currently active on our {{ page_or_website }}…" at bounding box center [439, 239] width 510 height 11
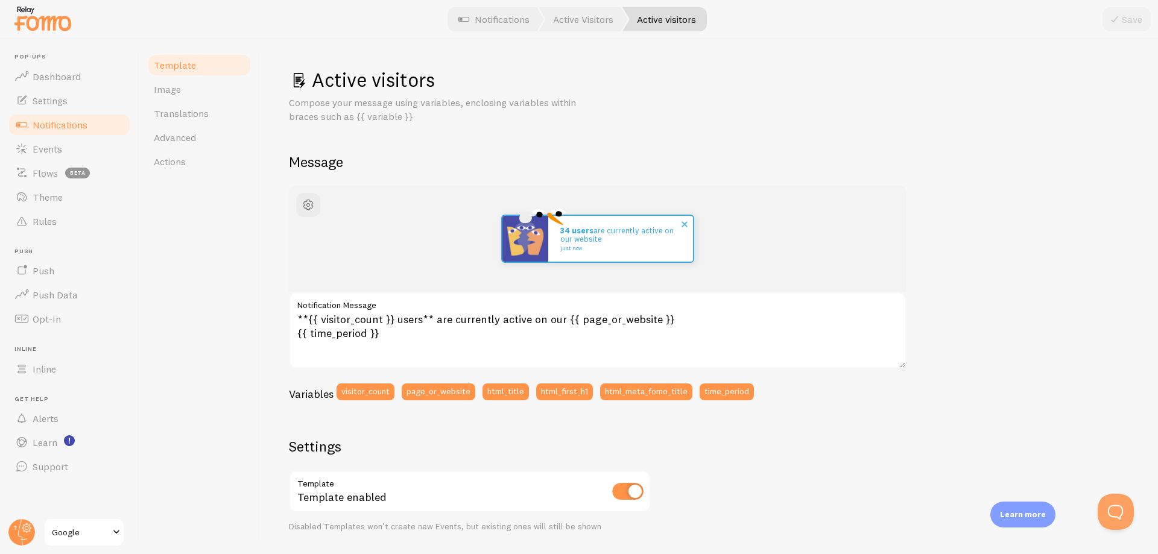
click at [685, 223] on span at bounding box center [685, 224] width 21 height 21
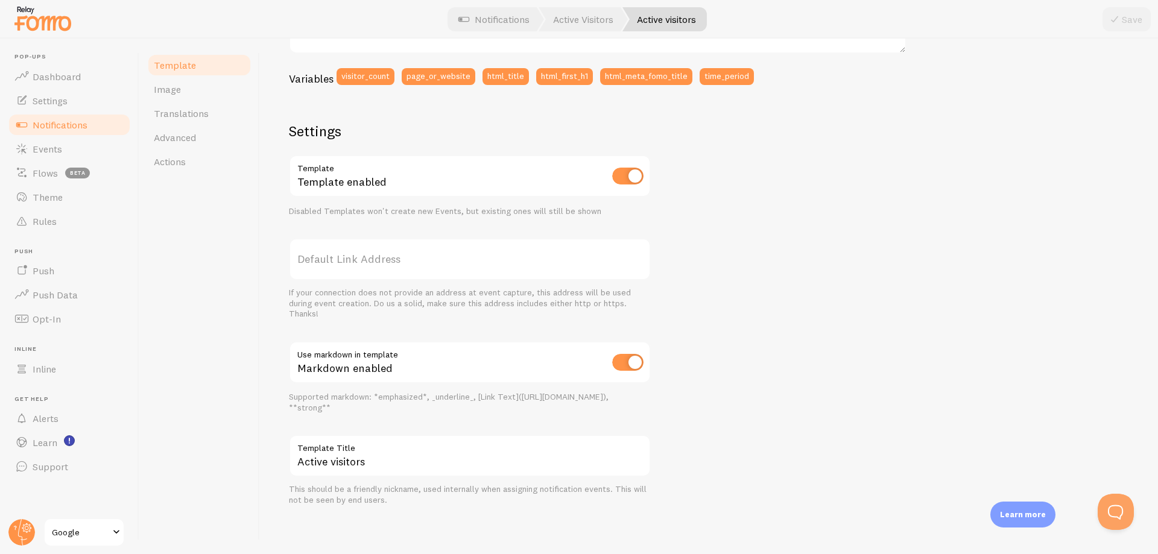
scroll to position [317, 0]
